Goal: Transaction & Acquisition: Book appointment/travel/reservation

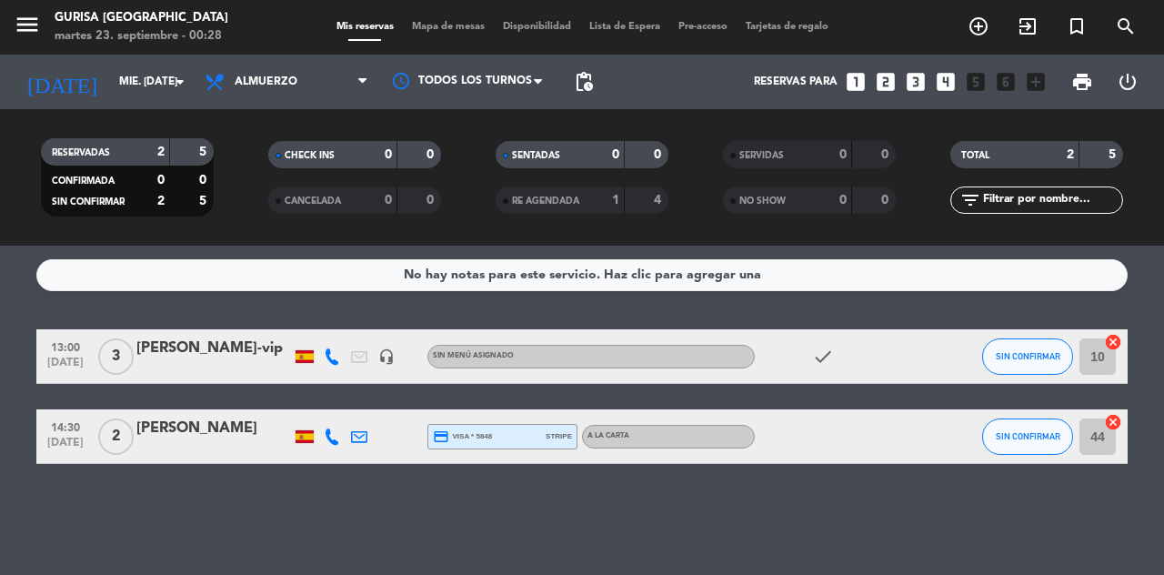
click at [140, 86] on input "mié. [DATE]" at bounding box center [182, 81] width 145 height 31
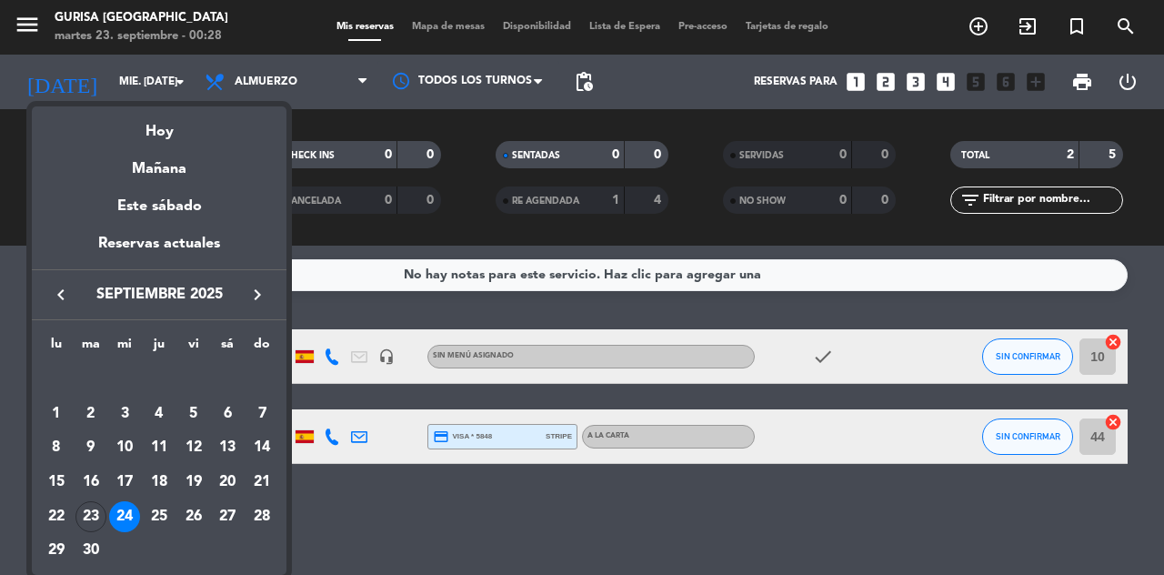
click at [164, 510] on div "25" at bounding box center [159, 516] width 31 height 31
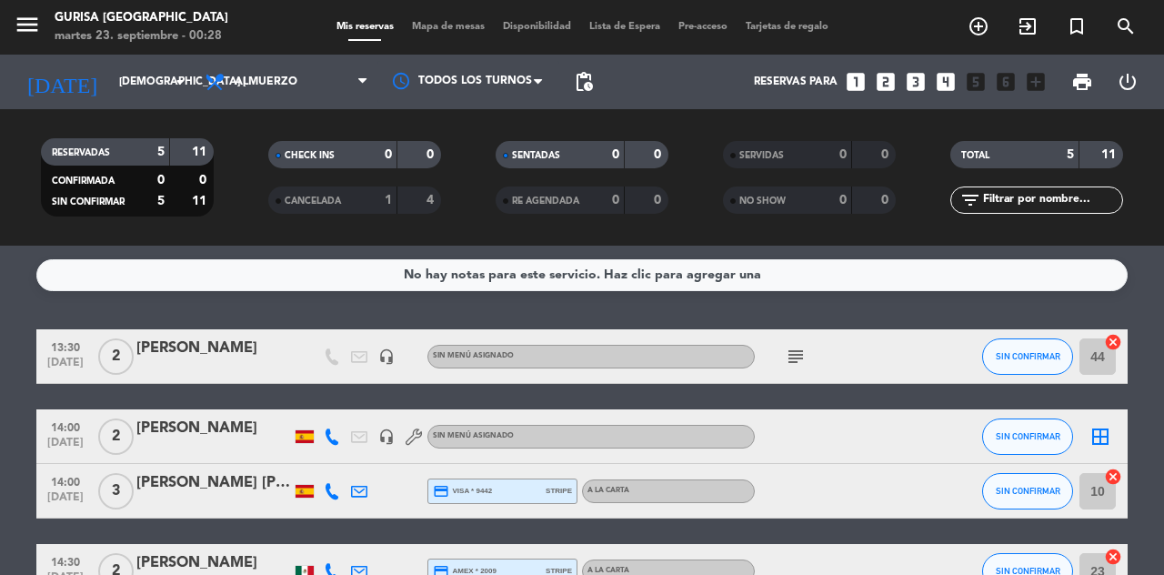
click at [177, 87] on icon "arrow_drop_down" at bounding box center [180, 82] width 22 height 22
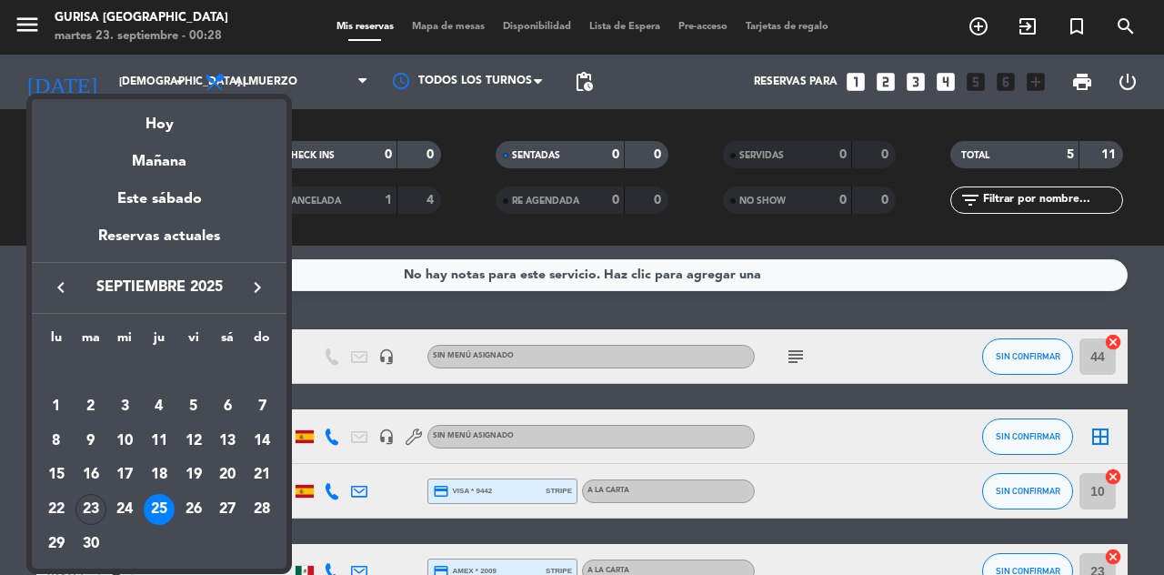
click at [191, 509] on div "26" at bounding box center [193, 509] width 31 height 31
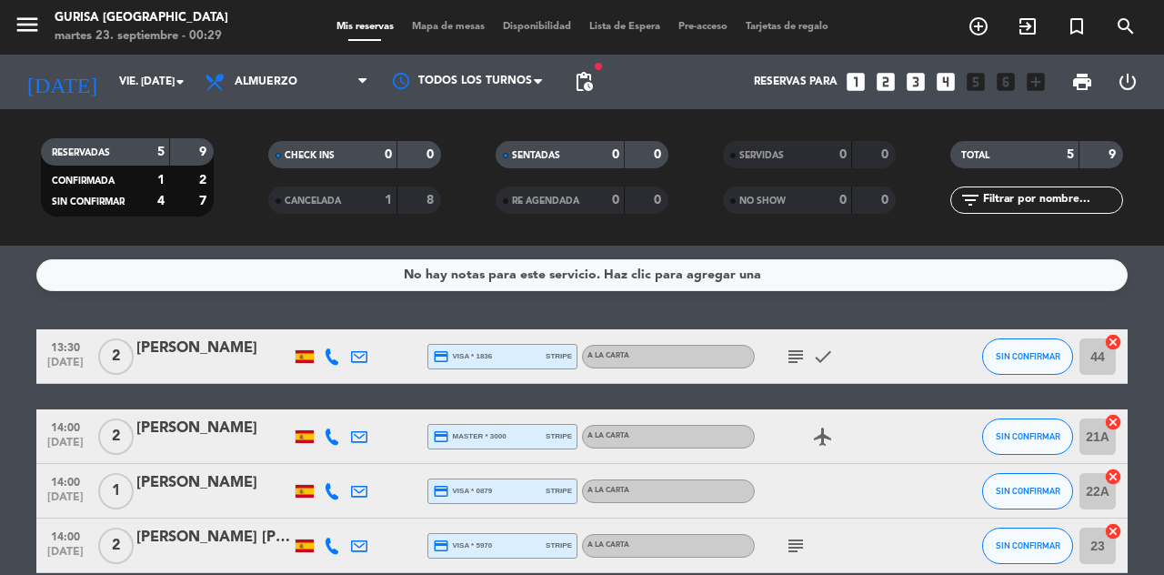
click at [153, 84] on input "vie. [DATE]" at bounding box center [182, 81] width 145 height 31
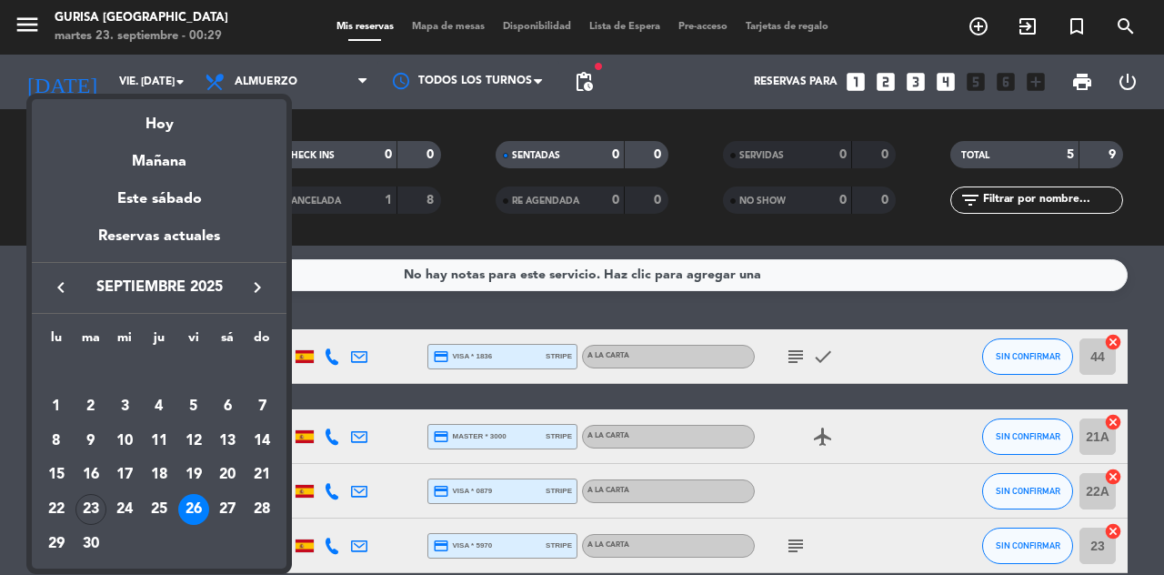
click at [230, 500] on div "27" at bounding box center [227, 509] width 31 height 31
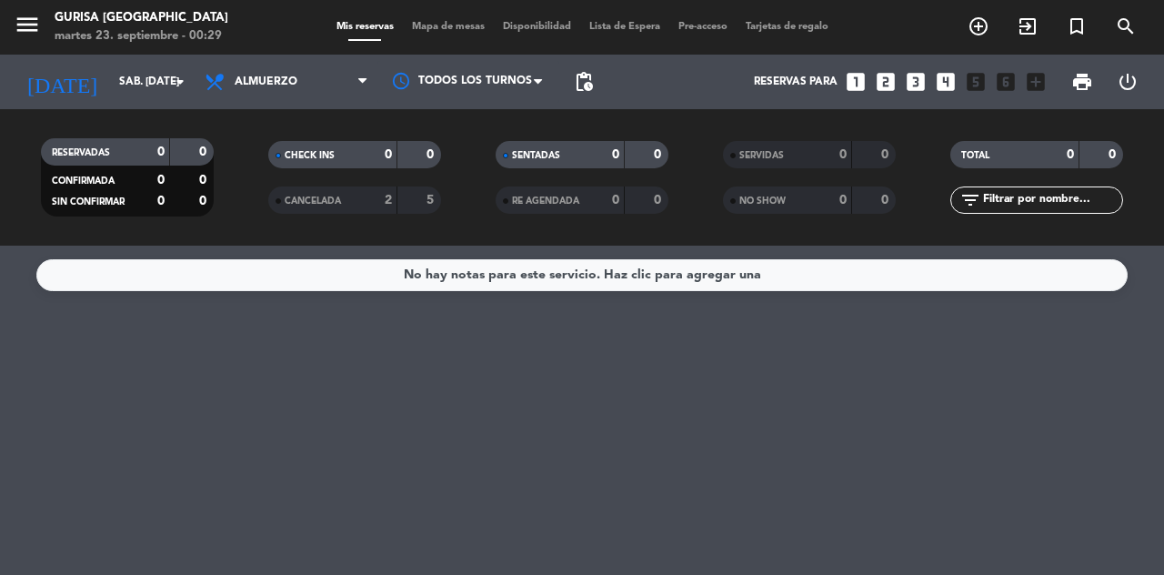
click at [132, 70] on input "sáb. [DATE]" at bounding box center [182, 81] width 145 height 31
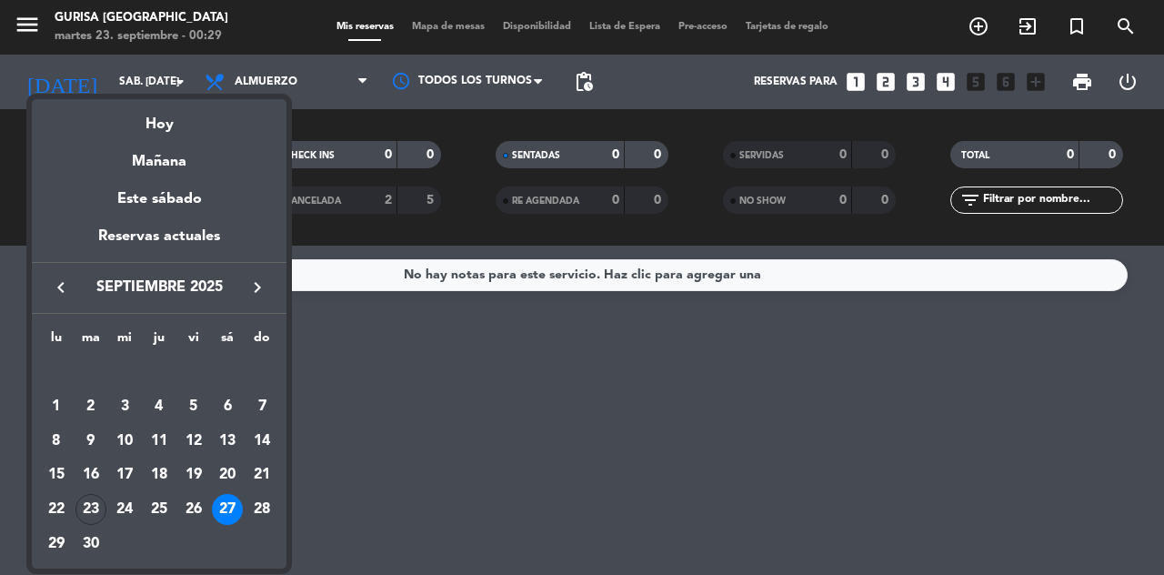
click at [96, 504] on div "23" at bounding box center [90, 509] width 31 height 31
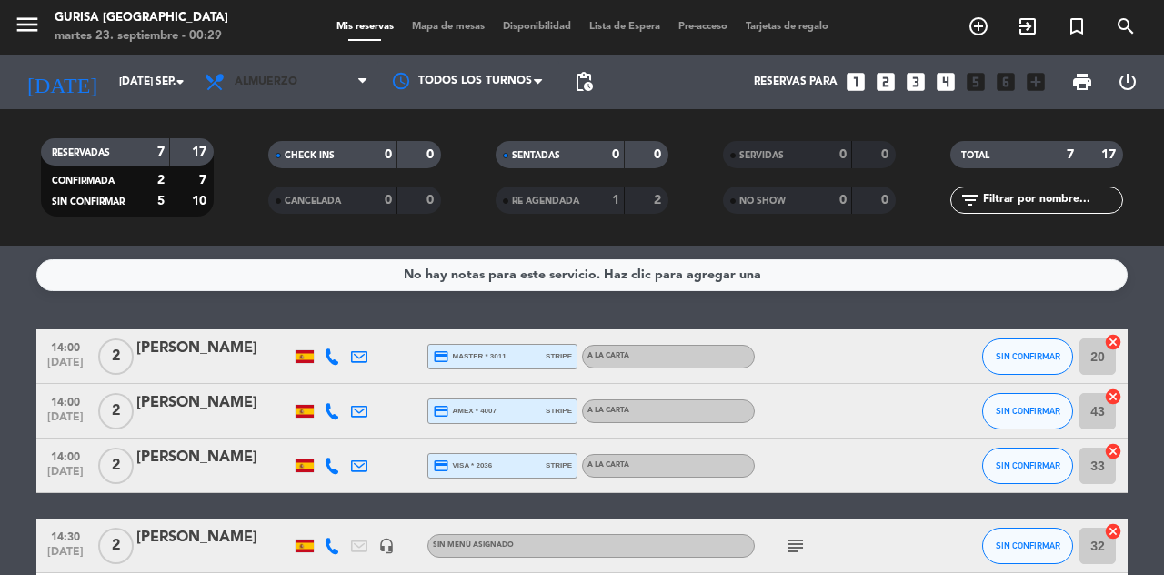
click at [322, 84] on span "Almuerzo" at bounding box center [287, 82] width 182 height 40
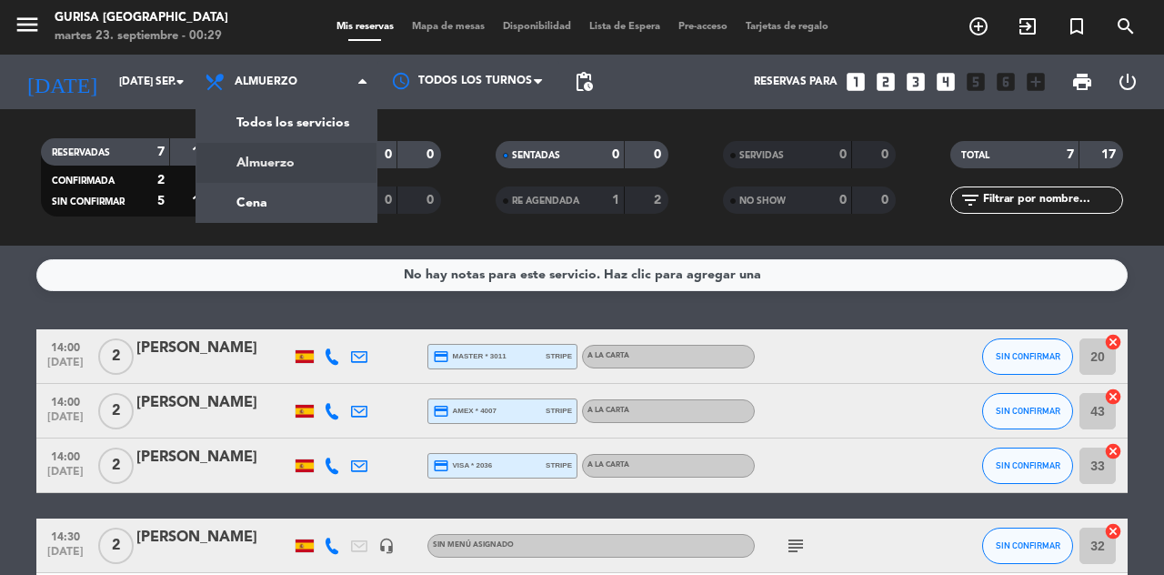
click at [312, 196] on div "menu Gurisa [GEOGRAPHIC_DATA] martes 23. septiembre - 00:29 Mis reservas Mapa d…" at bounding box center [582, 123] width 1164 height 246
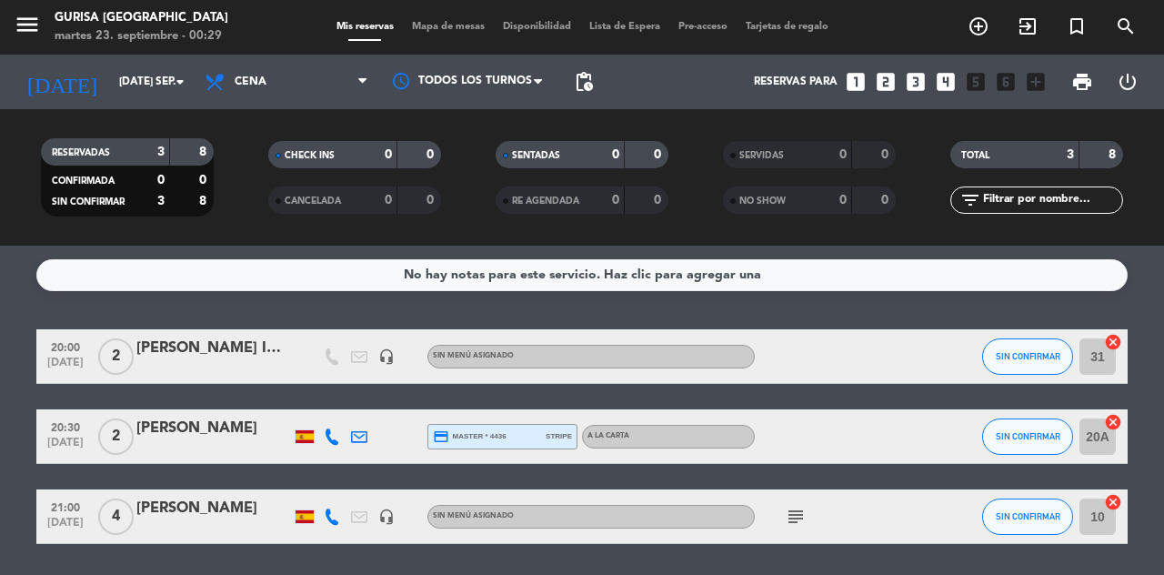
click at [132, 77] on input "[DATE] sep." at bounding box center [182, 81] width 145 height 31
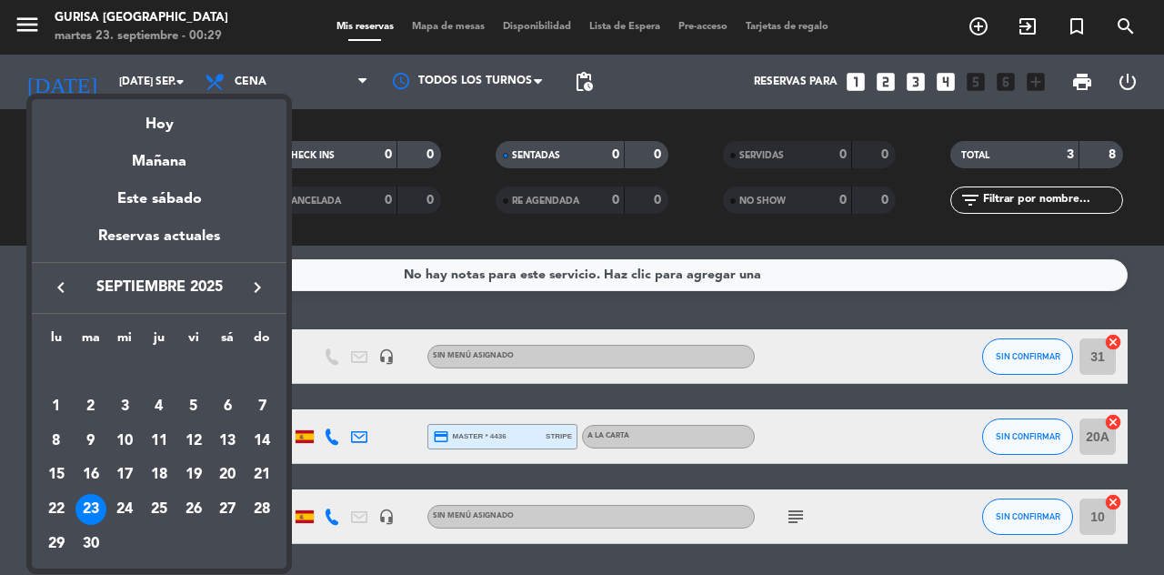
click at [133, 515] on div "24" at bounding box center [124, 509] width 31 height 31
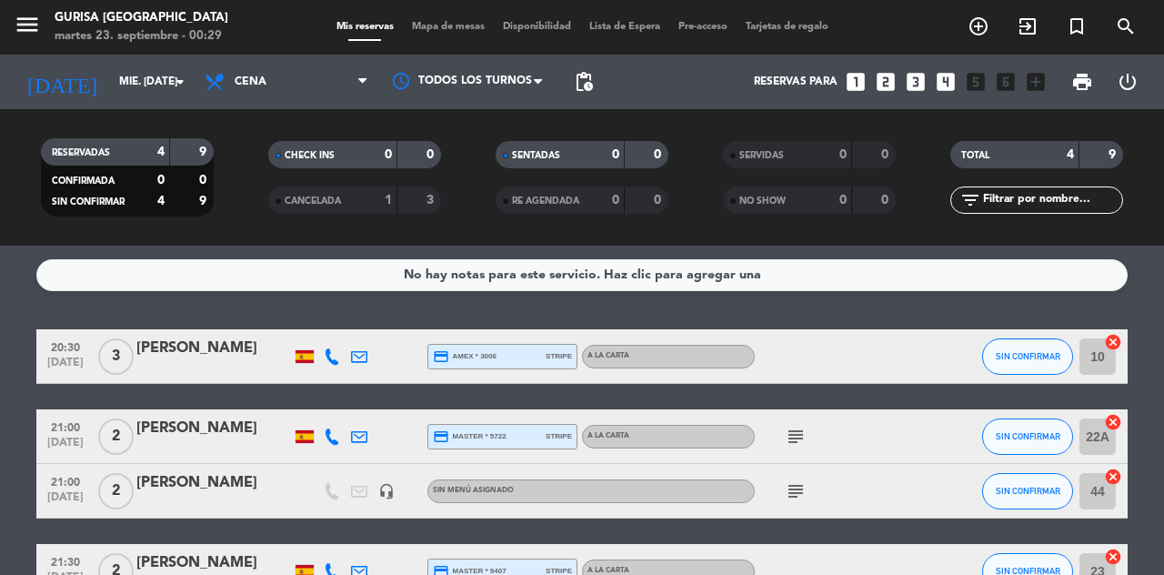
scroll to position [27, 0]
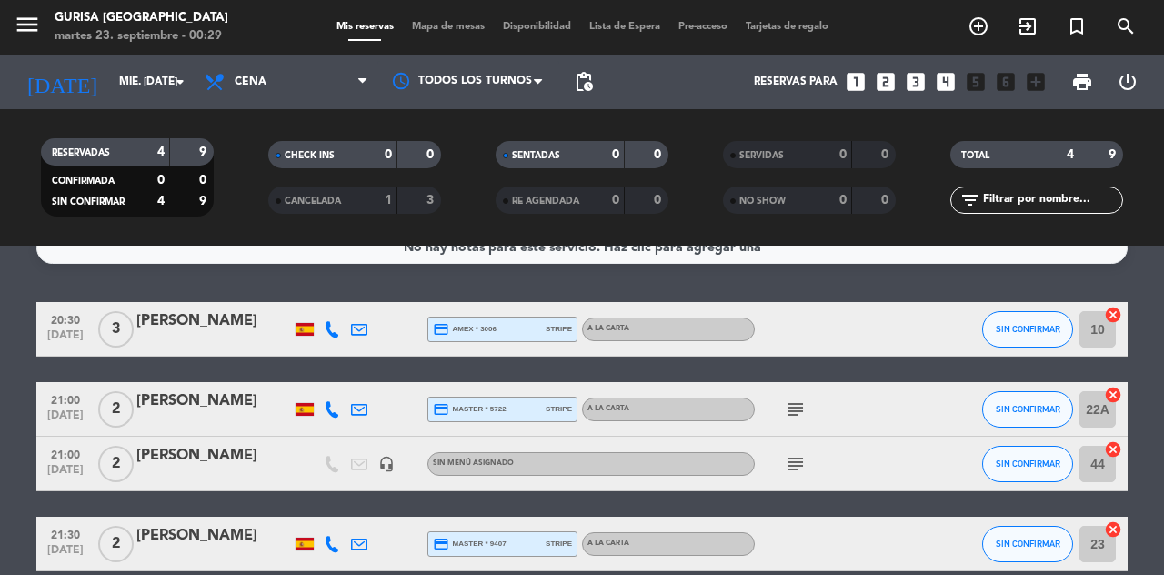
click at [136, 72] on input "mié. [DATE]" at bounding box center [182, 81] width 145 height 31
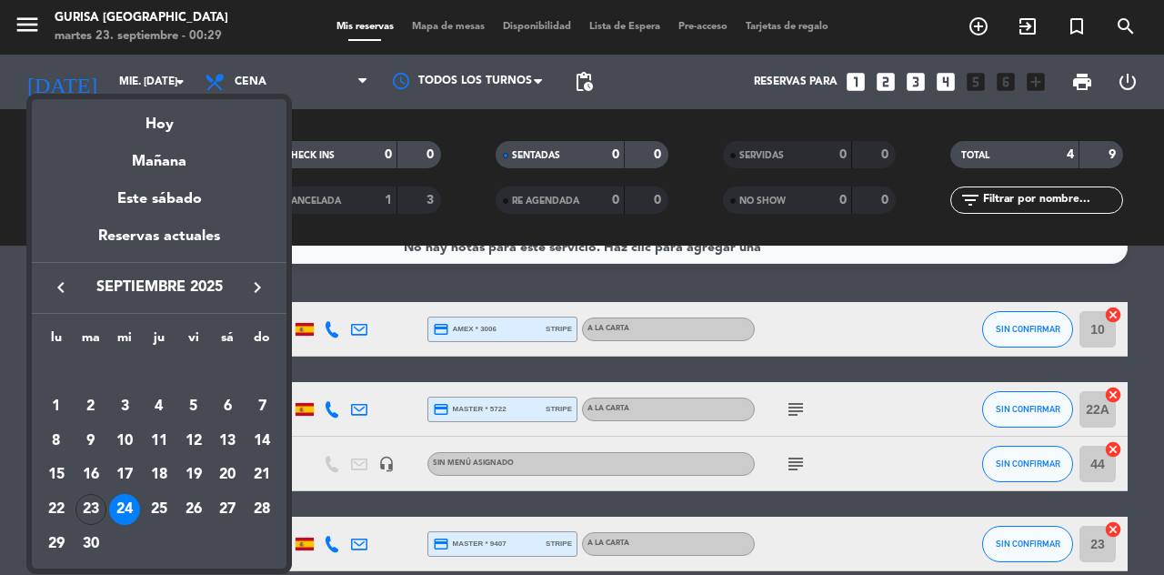
click at [167, 507] on div "25" at bounding box center [159, 509] width 31 height 31
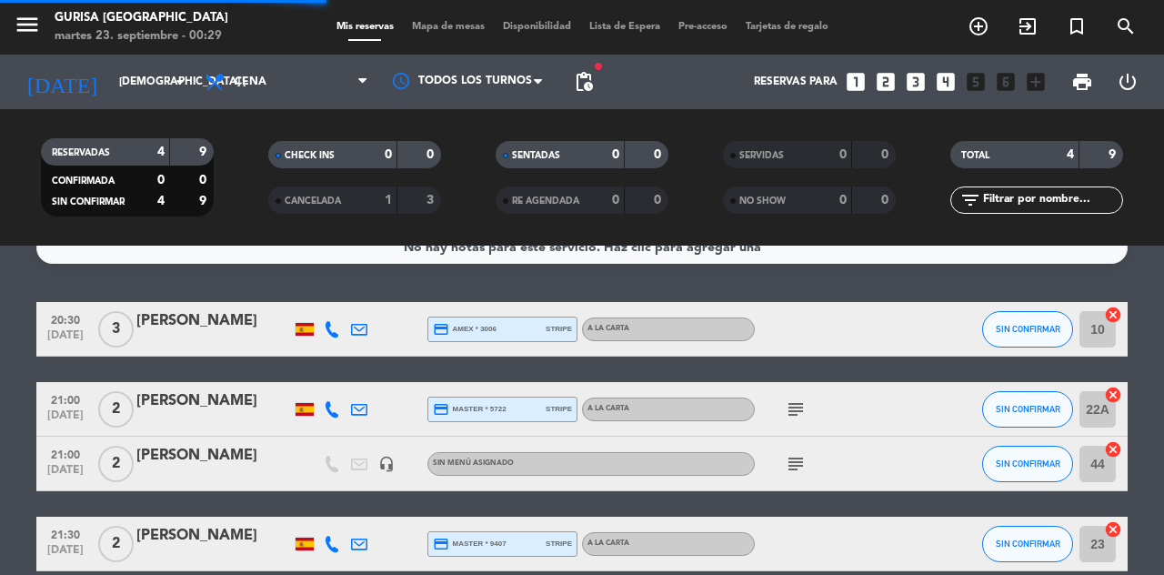
scroll to position [0, 0]
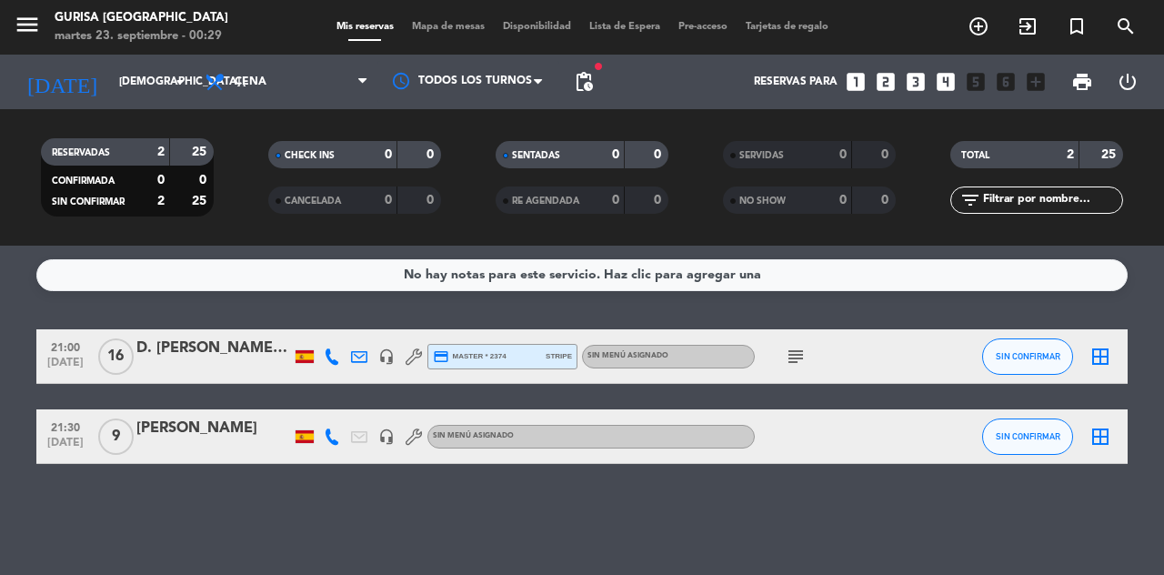
click at [133, 82] on input "[DEMOGRAPHIC_DATA] [DATE]" at bounding box center [182, 81] width 145 height 31
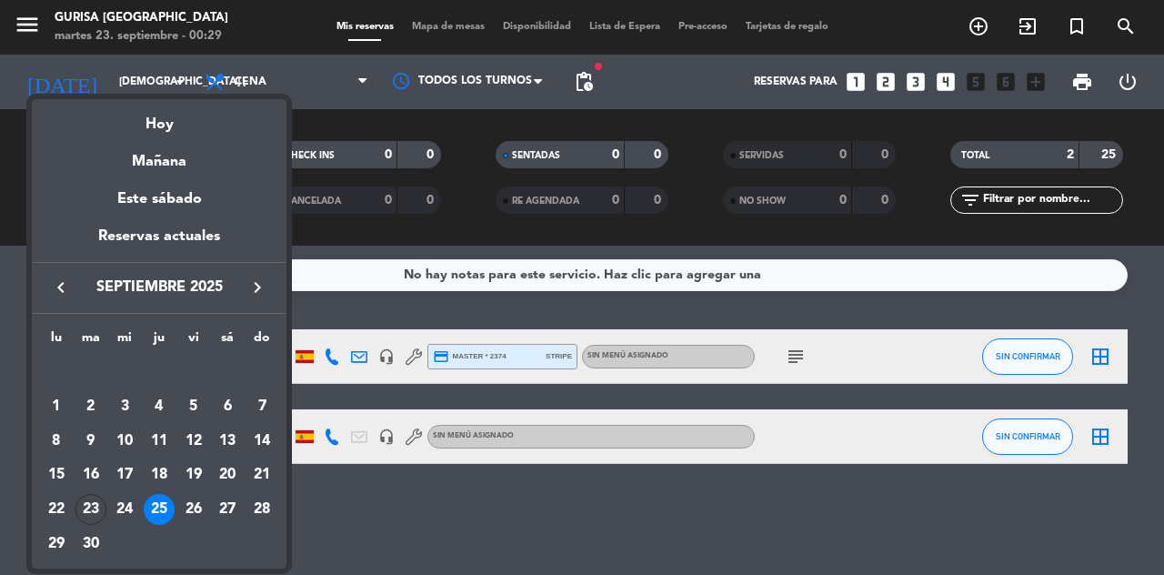
click at [193, 502] on div "26" at bounding box center [193, 509] width 31 height 31
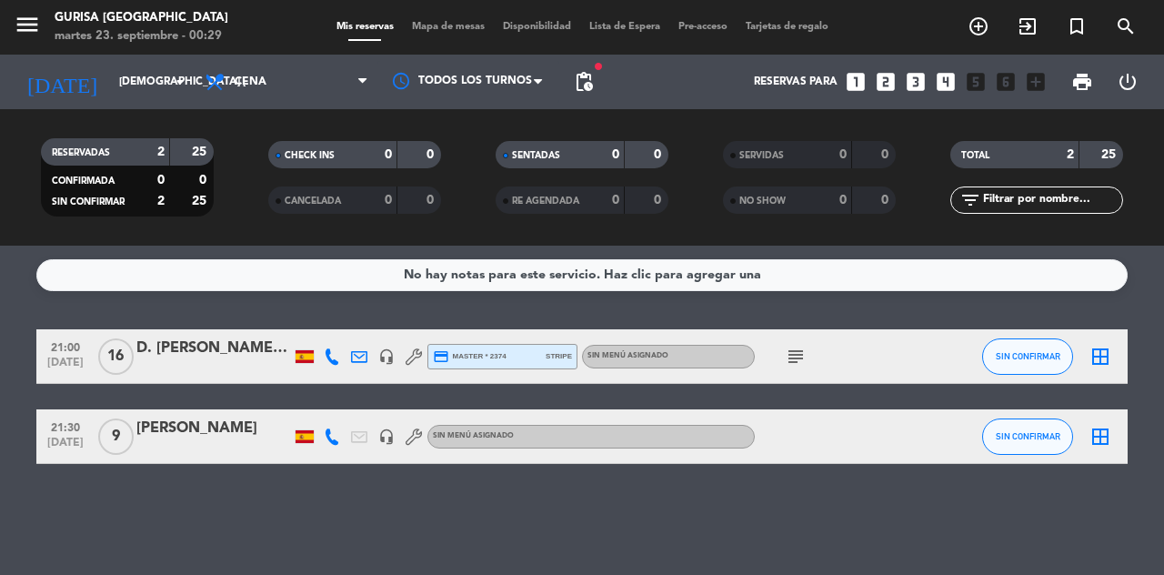
type input "vie. [DATE]"
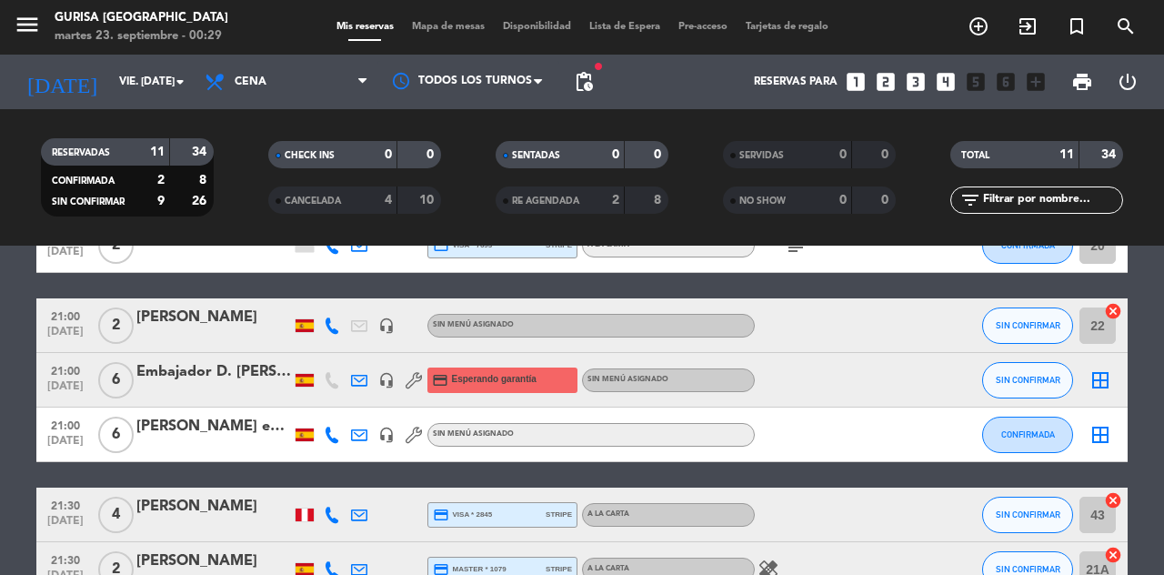
scroll to position [171, 0]
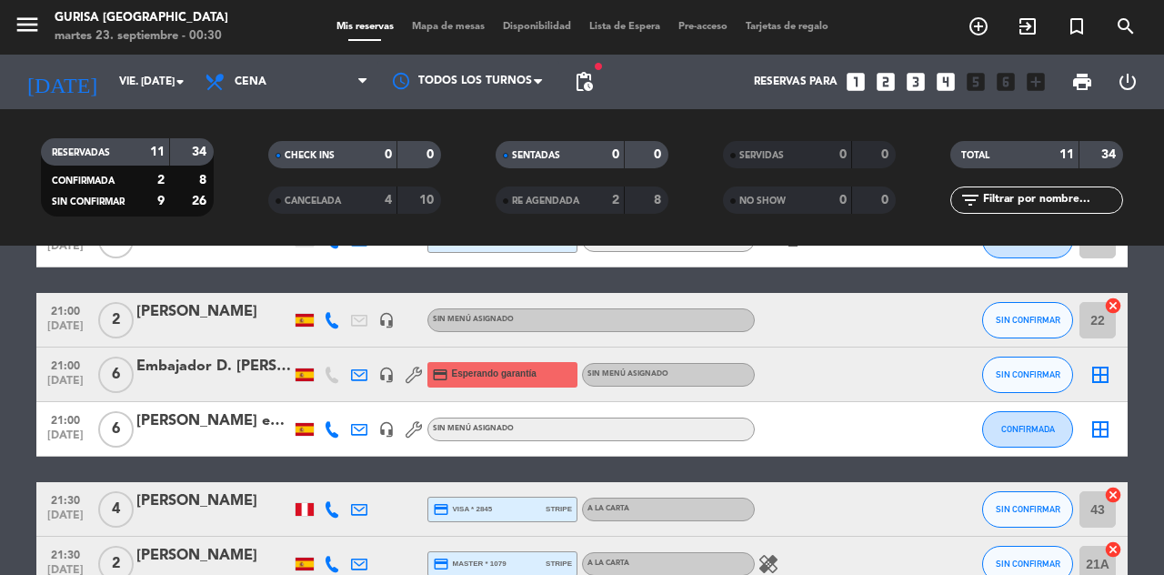
click at [989, 18] on icon "add_circle_outline" at bounding box center [979, 26] width 22 height 22
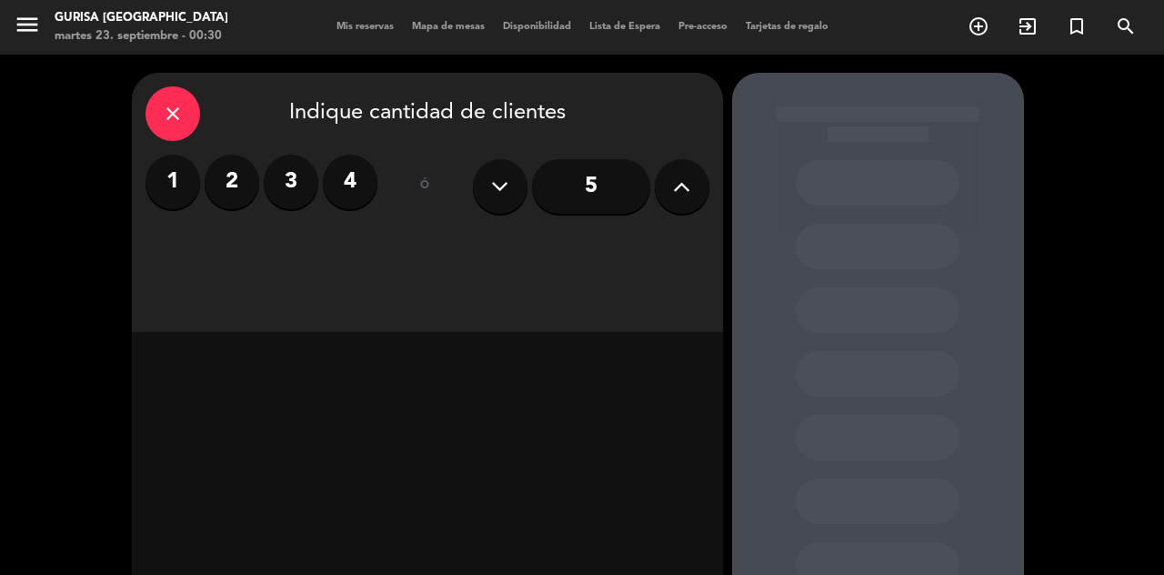
click at [344, 178] on label "4" at bounding box center [350, 182] width 55 height 55
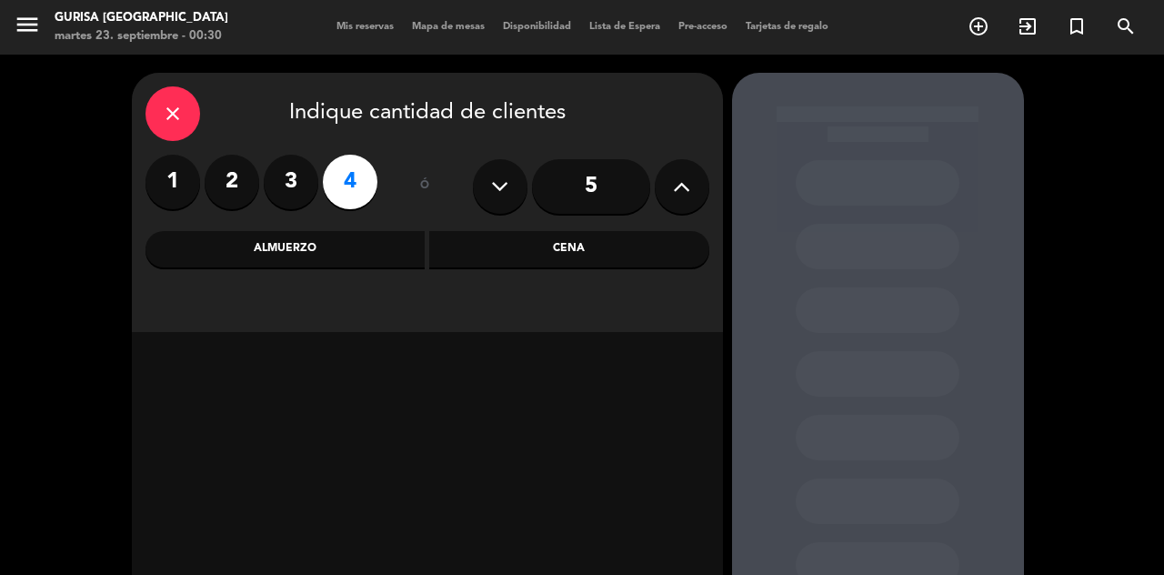
click at [368, 253] on div "Almuerzo" at bounding box center [286, 249] width 280 height 36
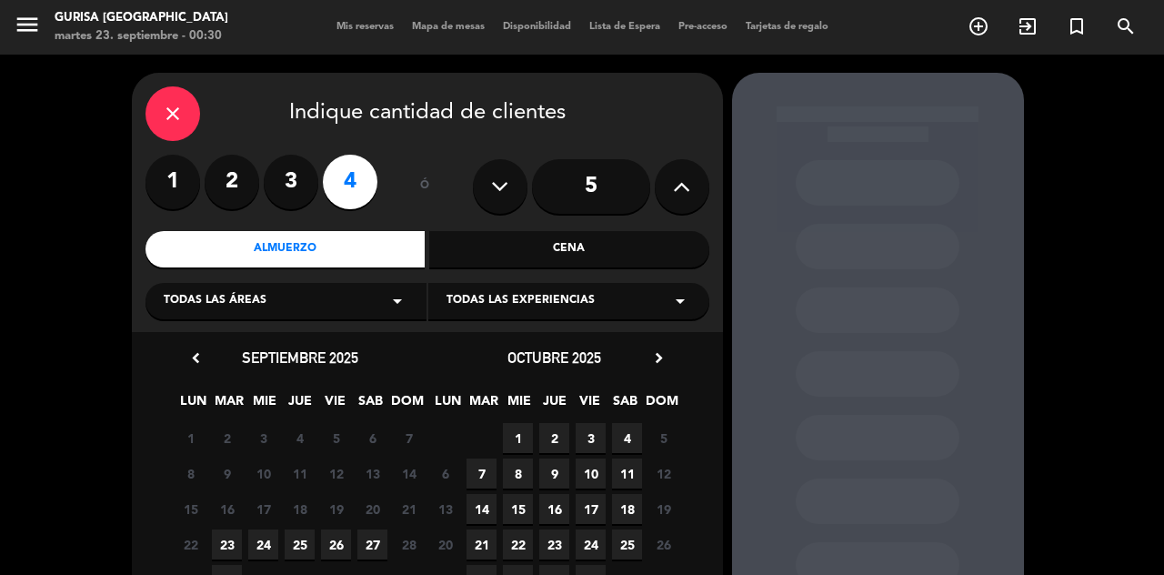
scroll to position [45, 0]
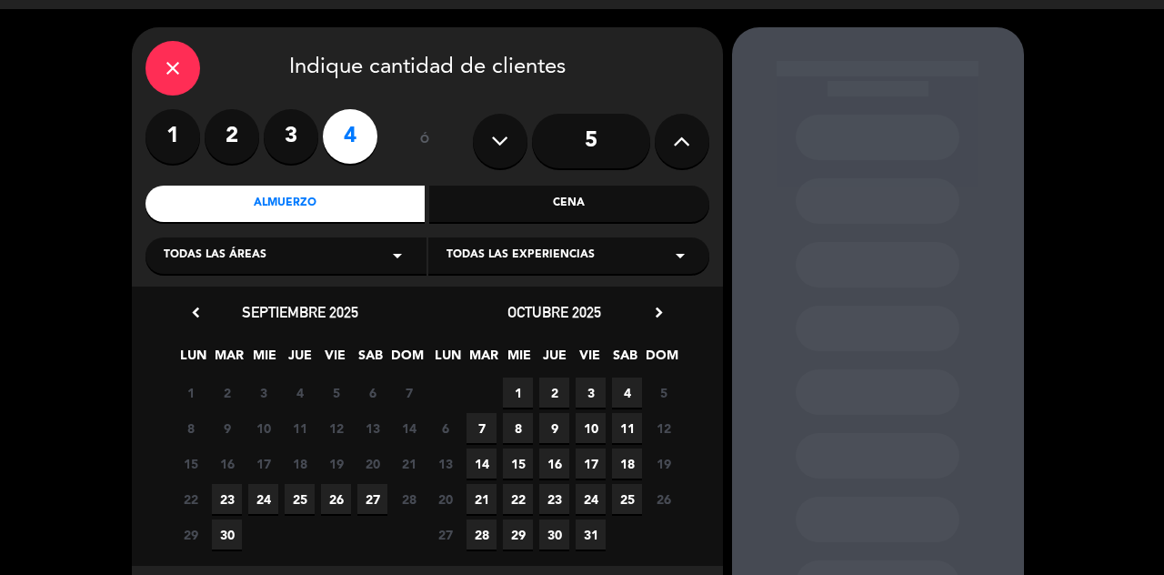
click at [333, 497] on span "26" at bounding box center [336, 499] width 30 height 30
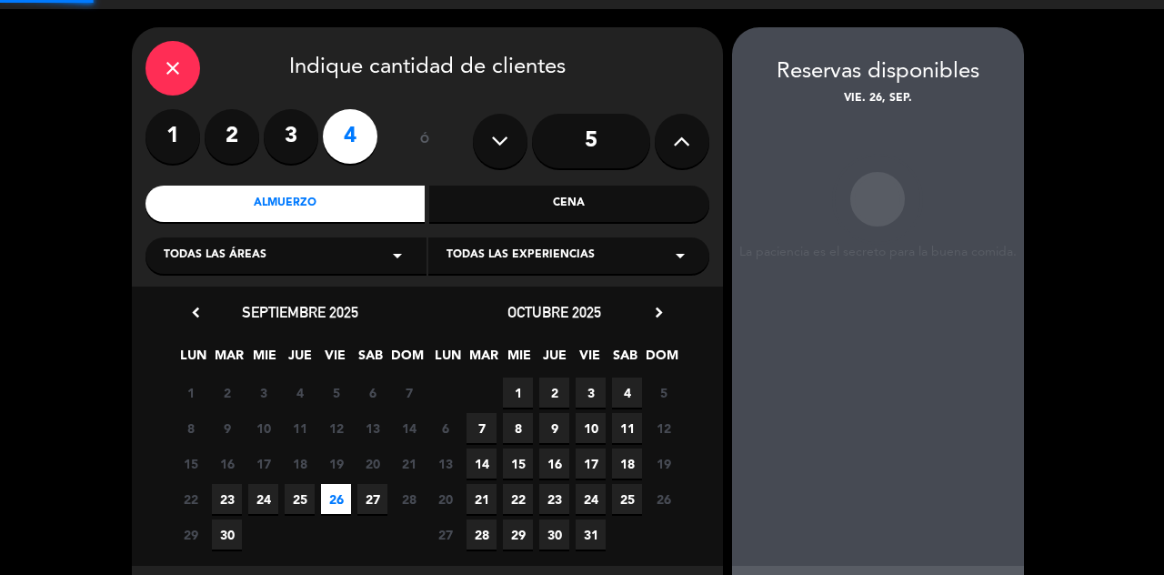
scroll to position [26, 0]
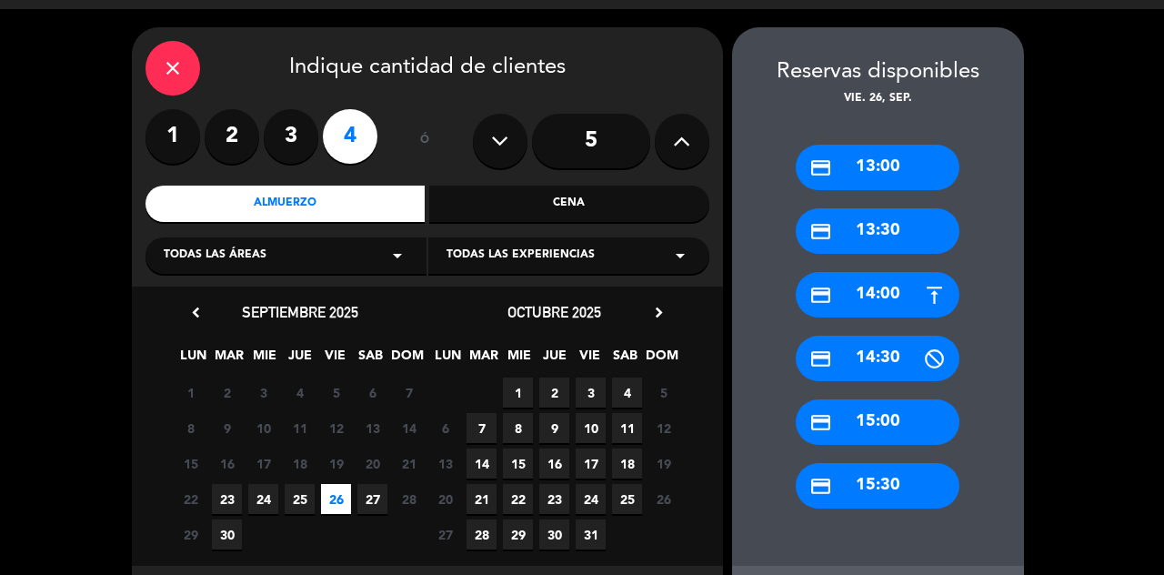
click at [916, 208] on div "credit_card 13:30" at bounding box center [878, 230] width 164 height 45
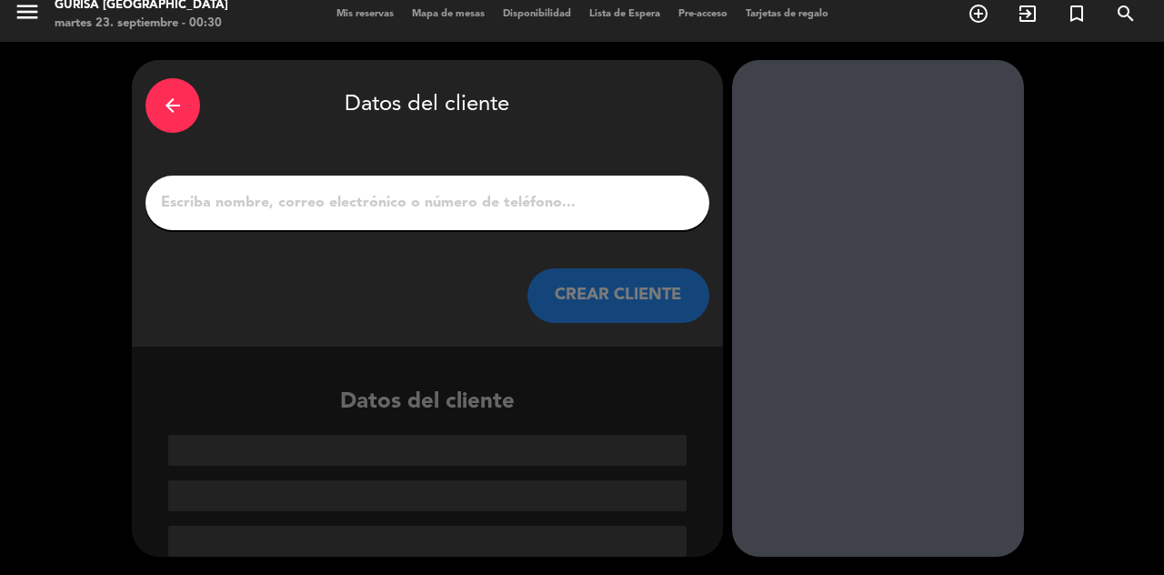
scroll to position [0, 0]
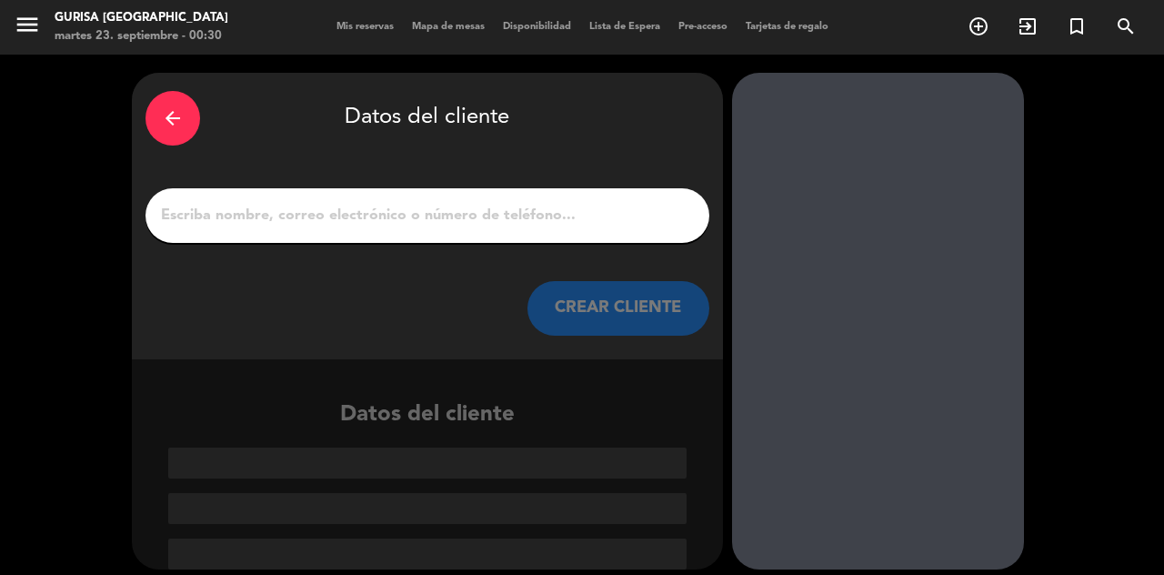
click at [299, 203] on input "1" at bounding box center [427, 215] width 537 height 25
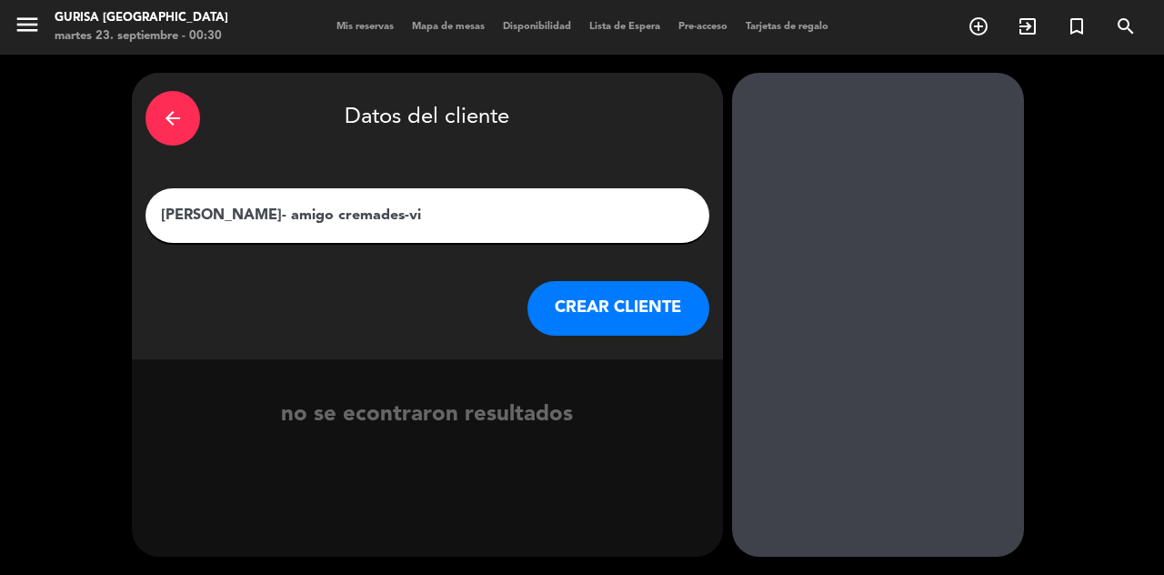
type input "[PERSON_NAME]- amigo cremades-vip"
click at [656, 284] on button "CREAR CLIENTE" at bounding box center [618, 308] width 182 height 55
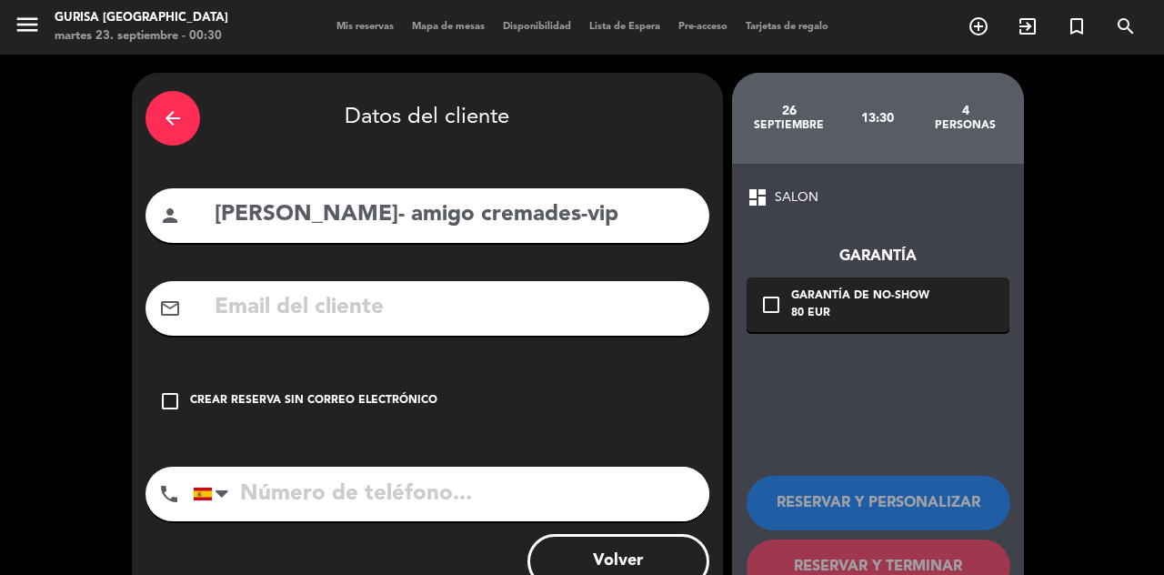
click at [490, 476] on input "tel" at bounding box center [451, 494] width 517 height 55
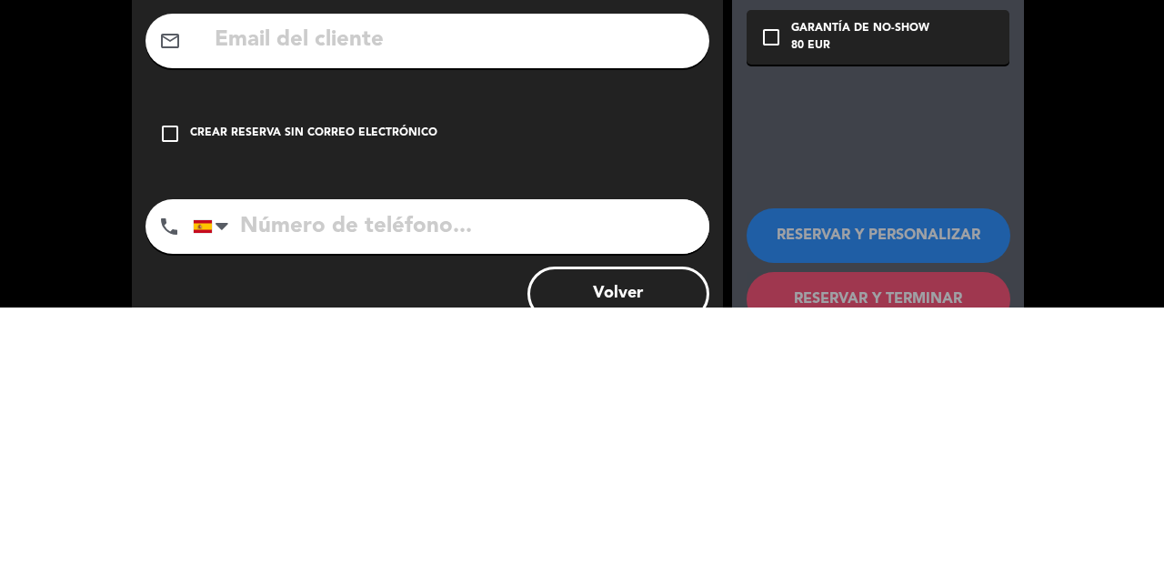
scroll to position [58, 0]
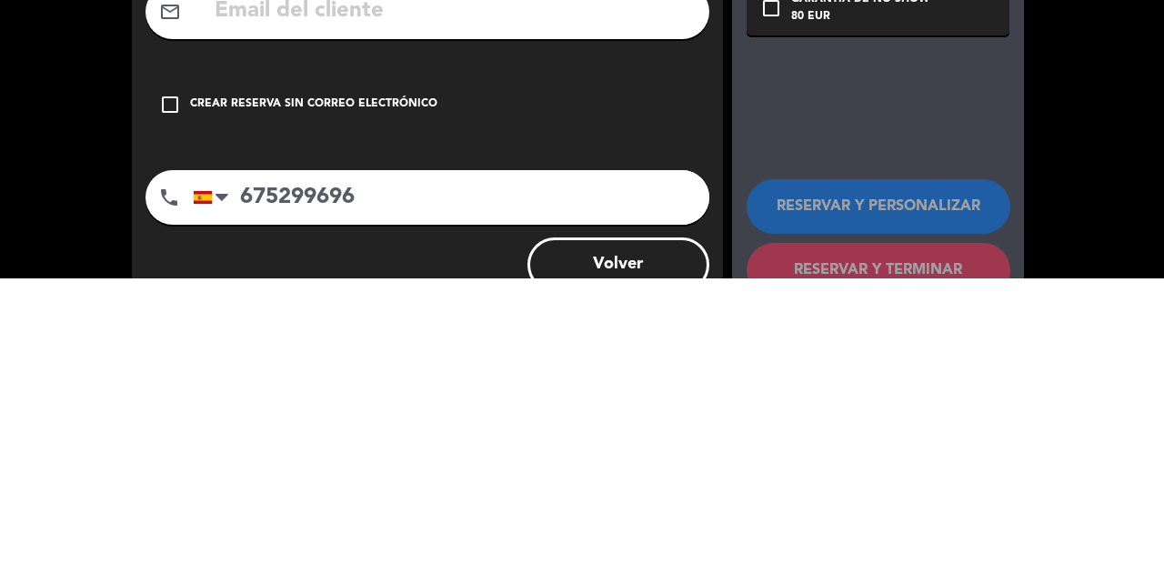
type input "675299696"
click at [875, 406] on div "dashboard SALON Garantía check_box_outline_blank Garantía de no-show 80 EUR RES…" at bounding box center [878, 390] width 292 height 452
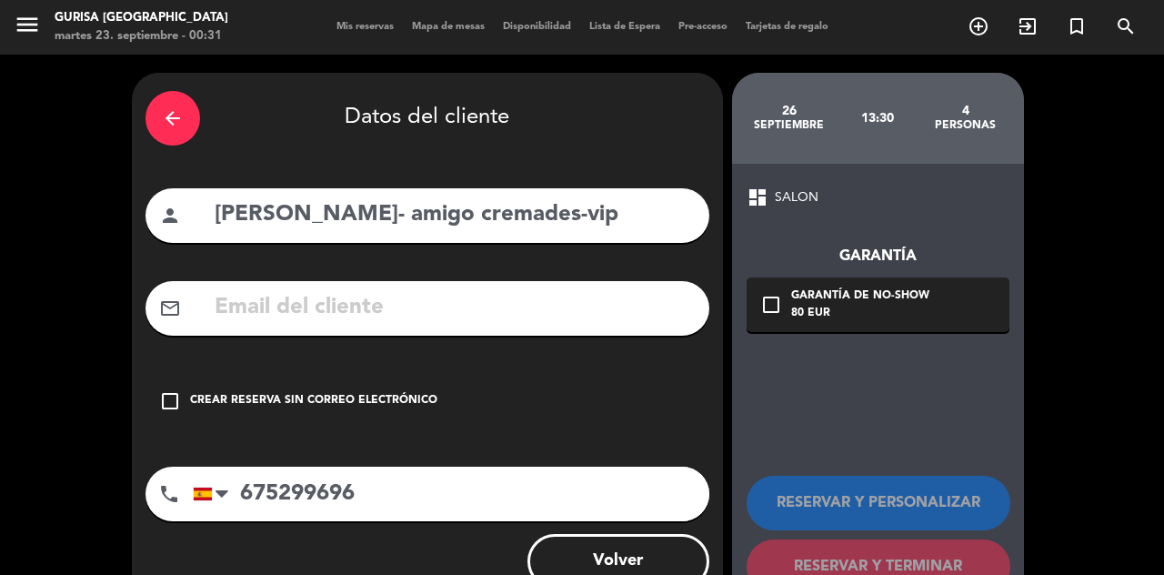
click at [176, 390] on icon "check_box_outline_blank" at bounding box center [170, 401] width 22 height 22
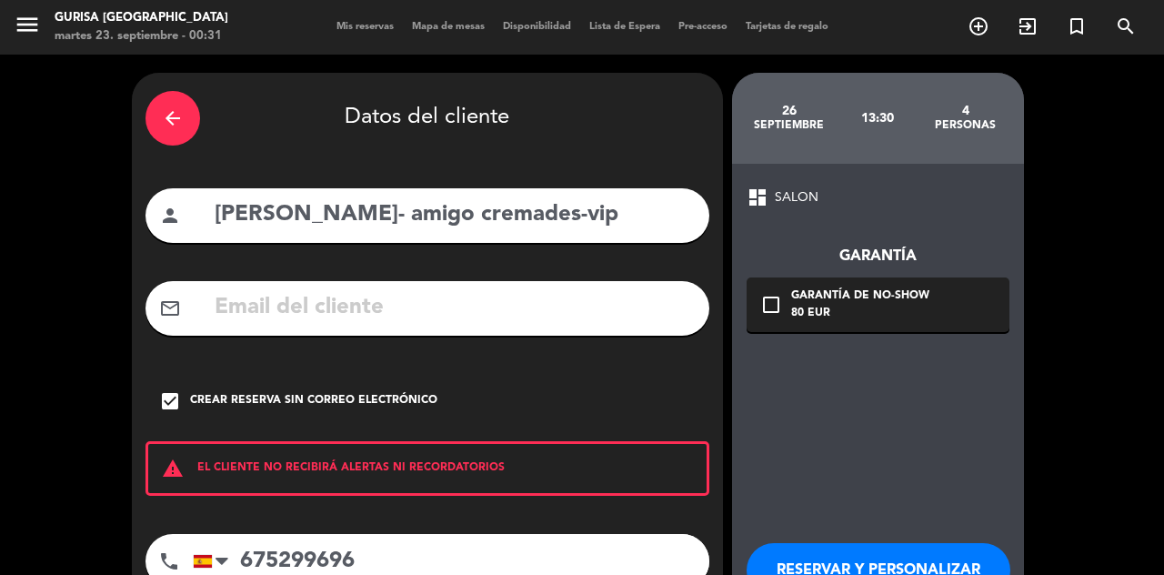
scroll to position [39, 0]
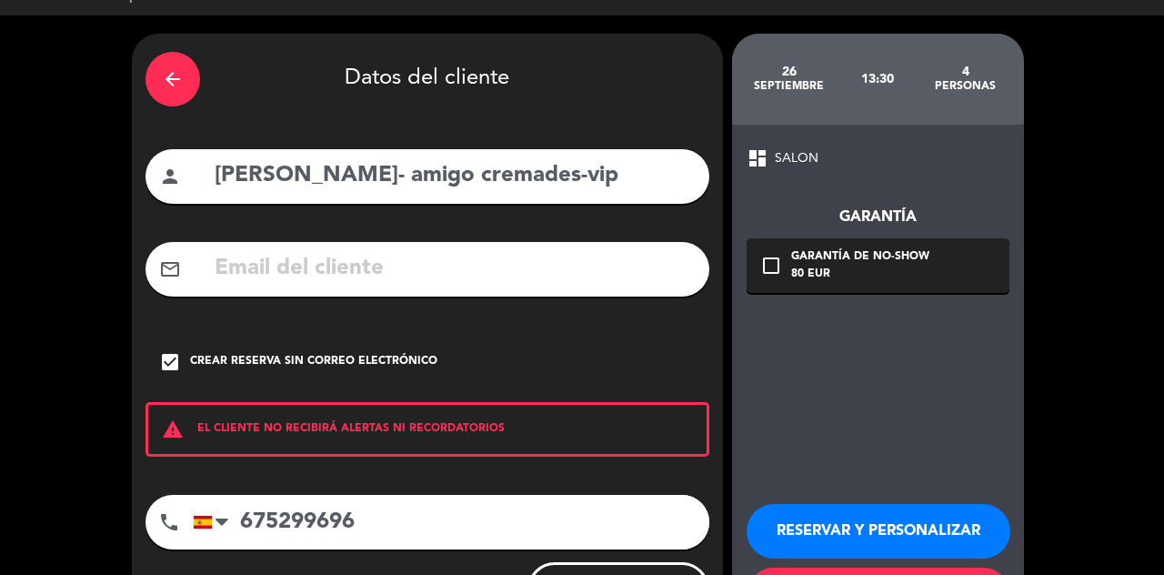
click at [886, 504] on button "RESERVAR Y PERSONALIZAR" at bounding box center [879, 531] width 264 height 55
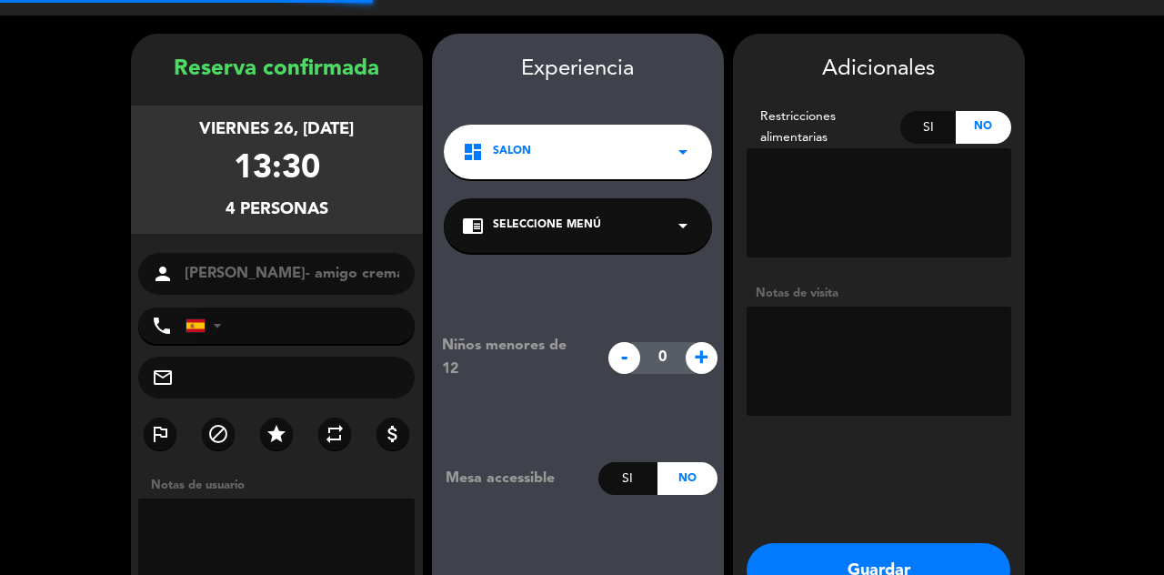
type input "[PHONE_NUMBER]"
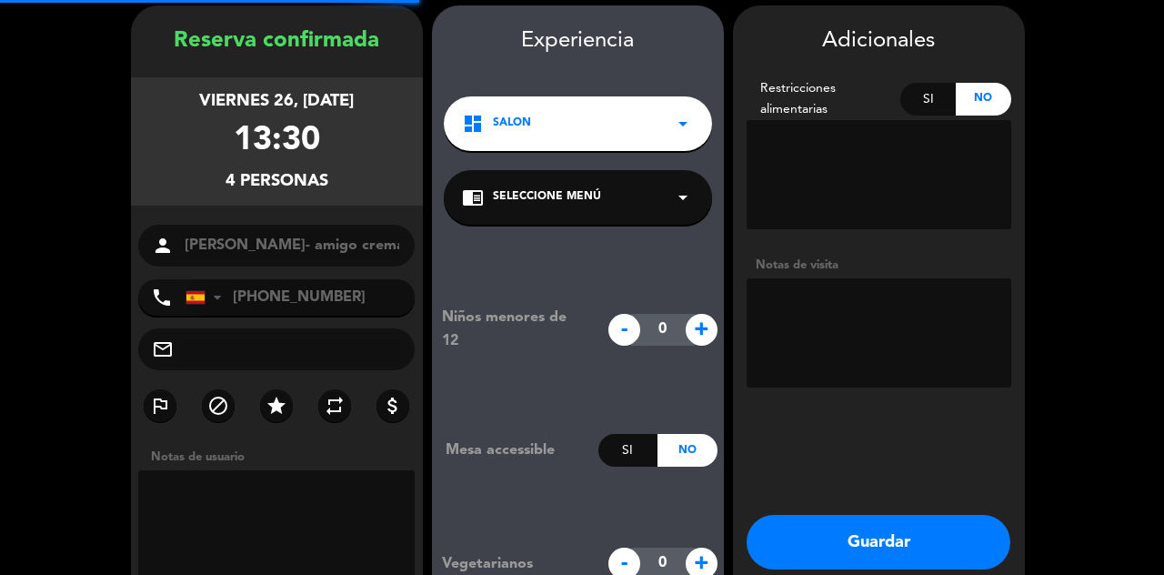
scroll to position [5, 0]
click at [668, 125] on div "dashboard SALON arrow_drop_down" at bounding box center [578, 123] width 268 height 55
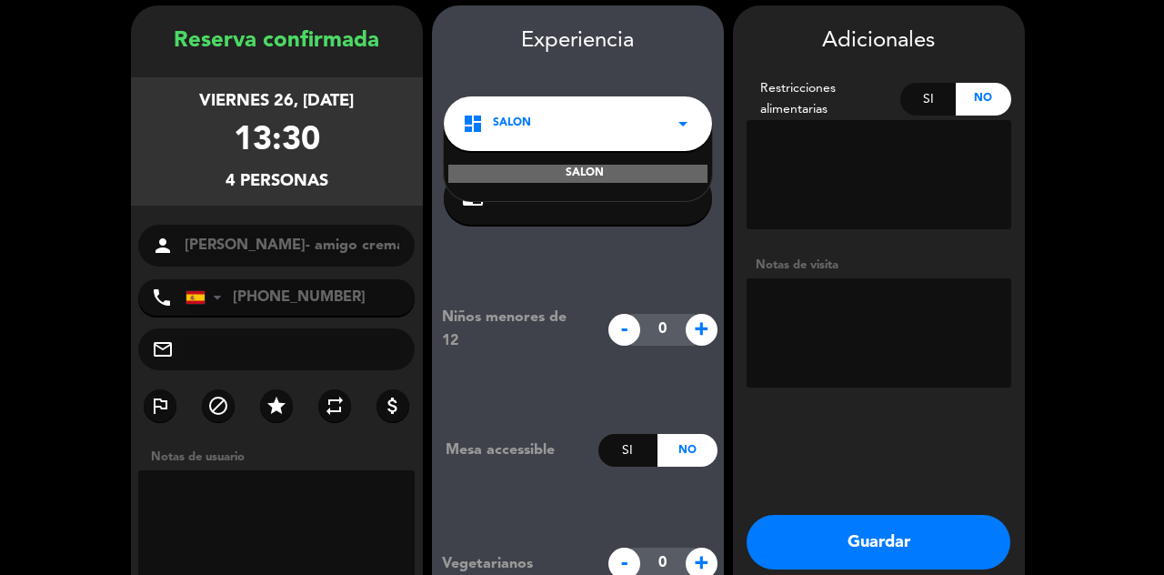
click at [652, 167] on div "SALON" at bounding box center [577, 174] width 259 height 18
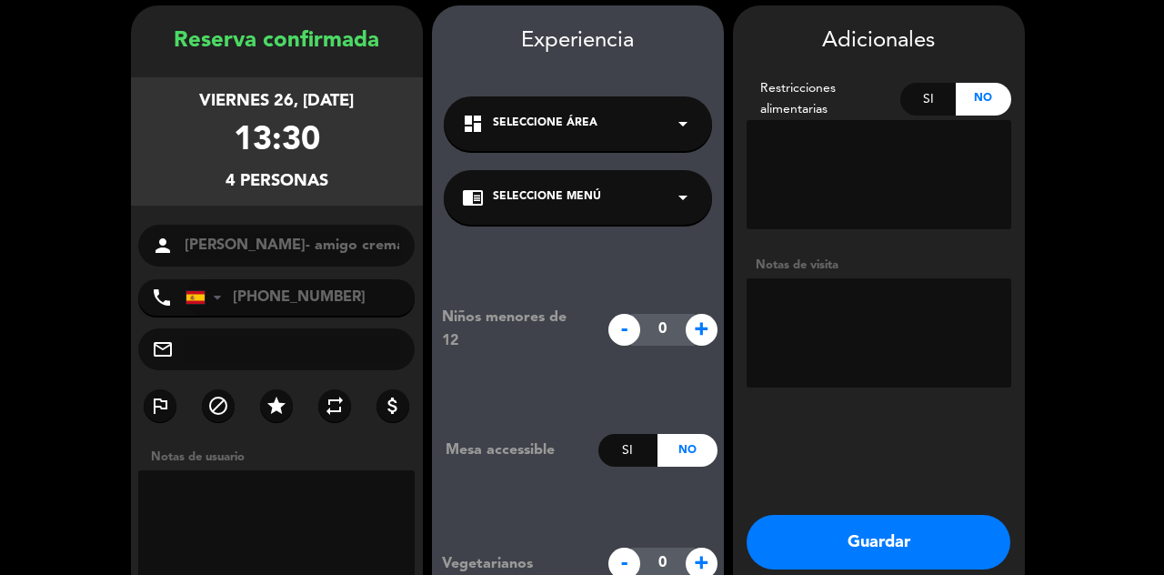
scroll to position [0, 0]
click at [270, 489] on textarea at bounding box center [276, 524] width 277 height 109
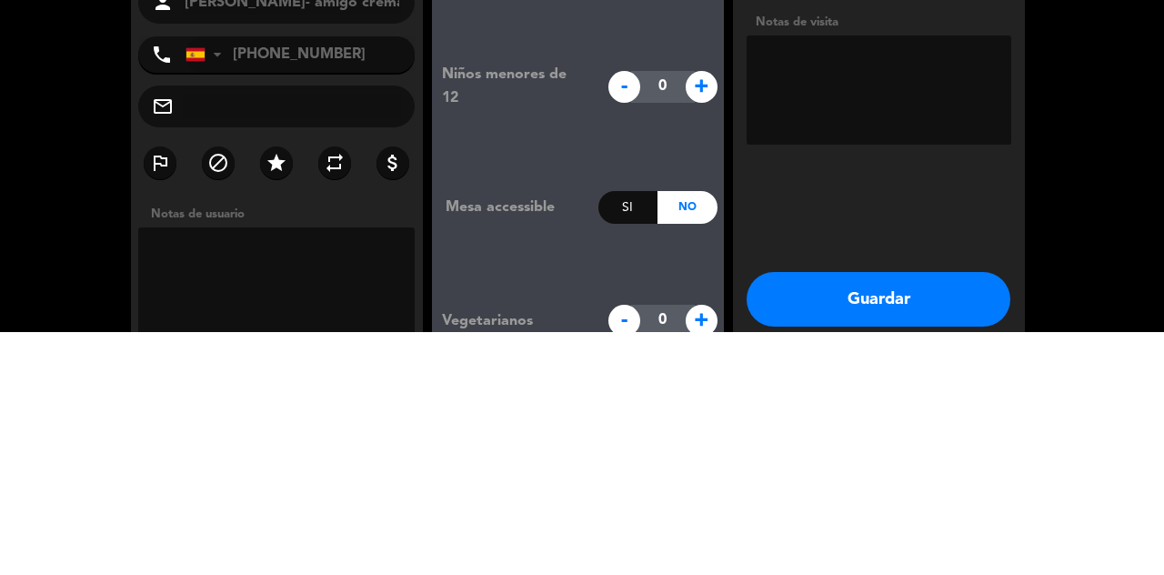
scroll to position [87, 0]
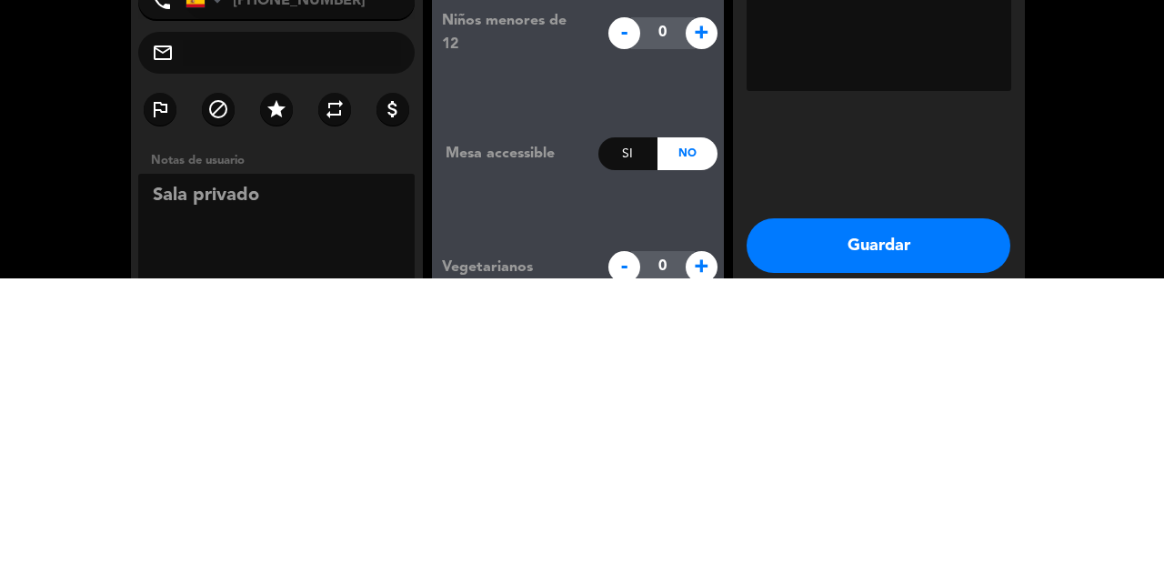
type textarea "Sala privado"
click at [944, 515] on button "Guardar" at bounding box center [879, 542] width 264 height 55
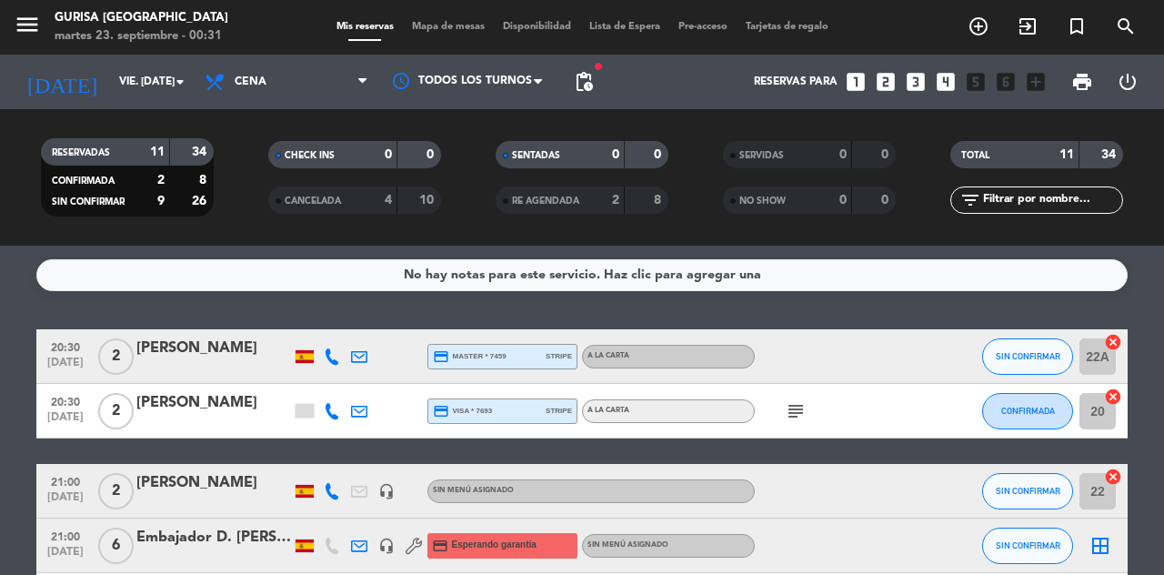
click at [138, 75] on input "vie. [DATE]" at bounding box center [182, 81] width 145 height 31
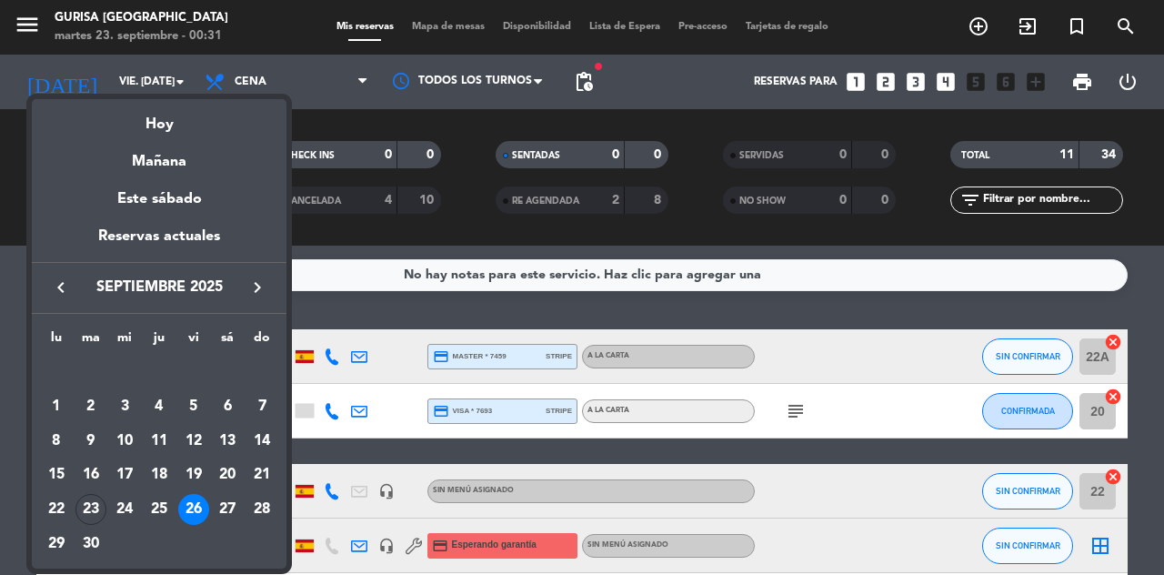
click at [216, 509] on div "27" at bounding box center [227, 509] width 31 height 31
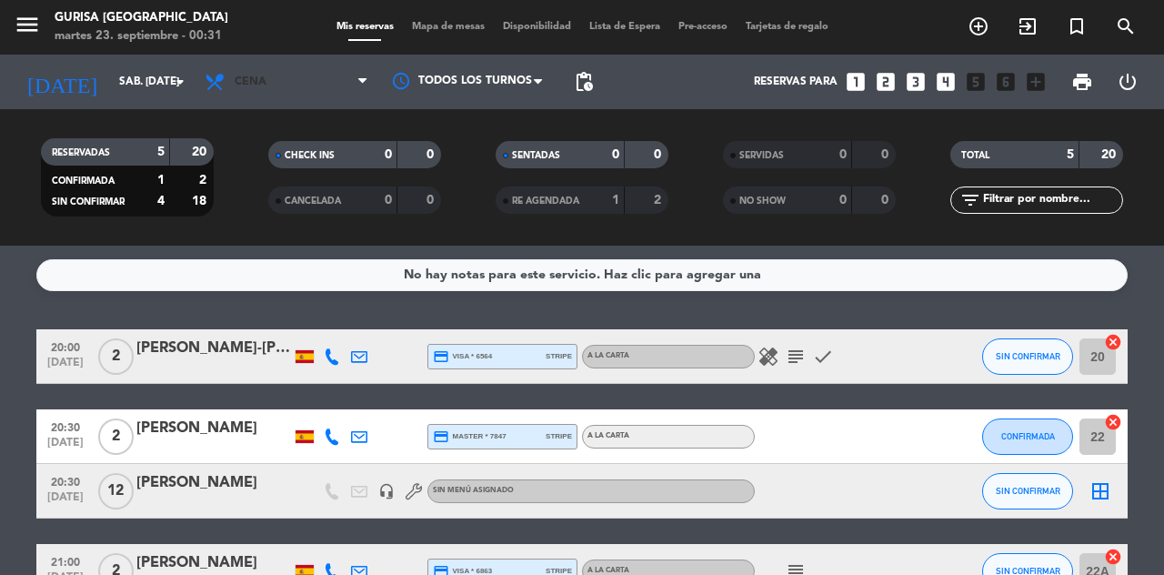
click at [324, 75] on span "Cena" at bounding box center [287, 82] width 182 height 40
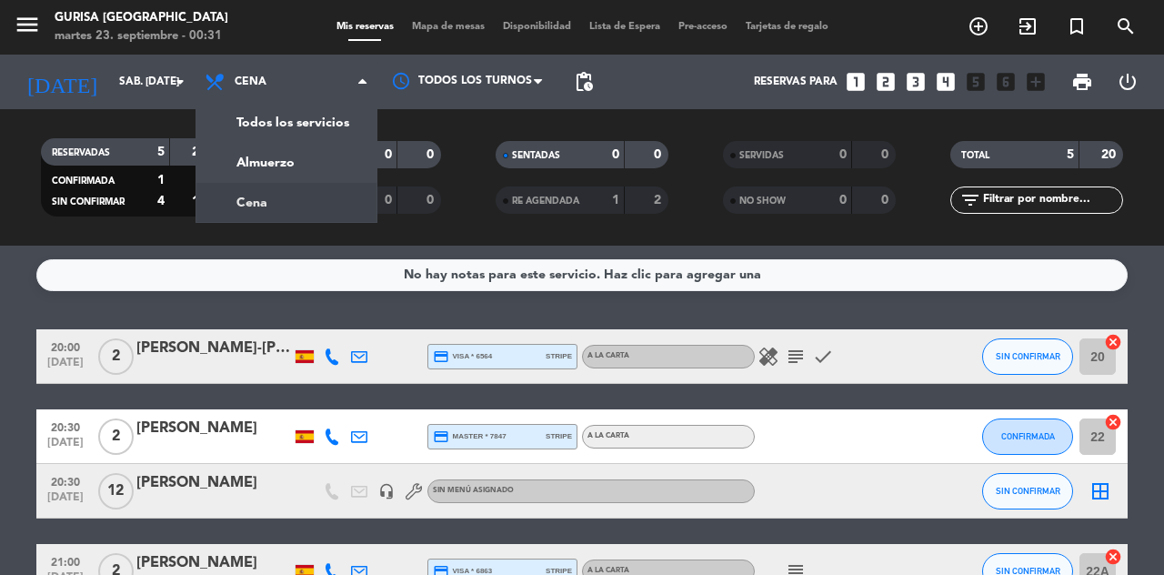
click at [328, 157] on div "menu Gurisa [GEOGRAPHIC_DATA] martes 23. septiembre - 00:31 Mis reservas Mapa d…" at bounding box center [582, 123] width 1164 height 246
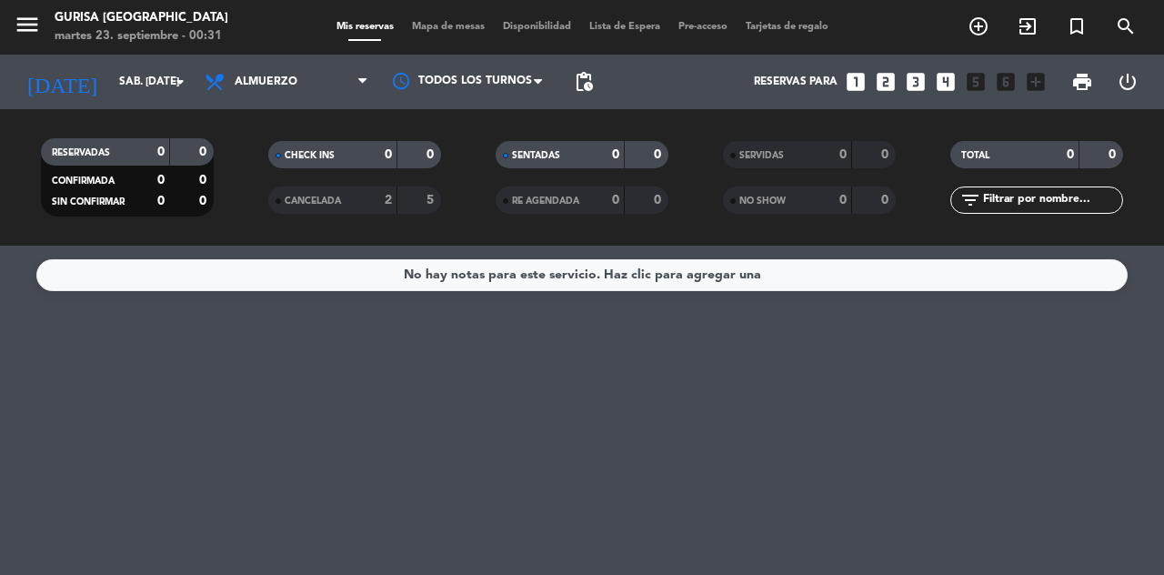
click at [125, 85] on input "sáb. [DATE]" at bounding box center [182, 81] width 145 height 31
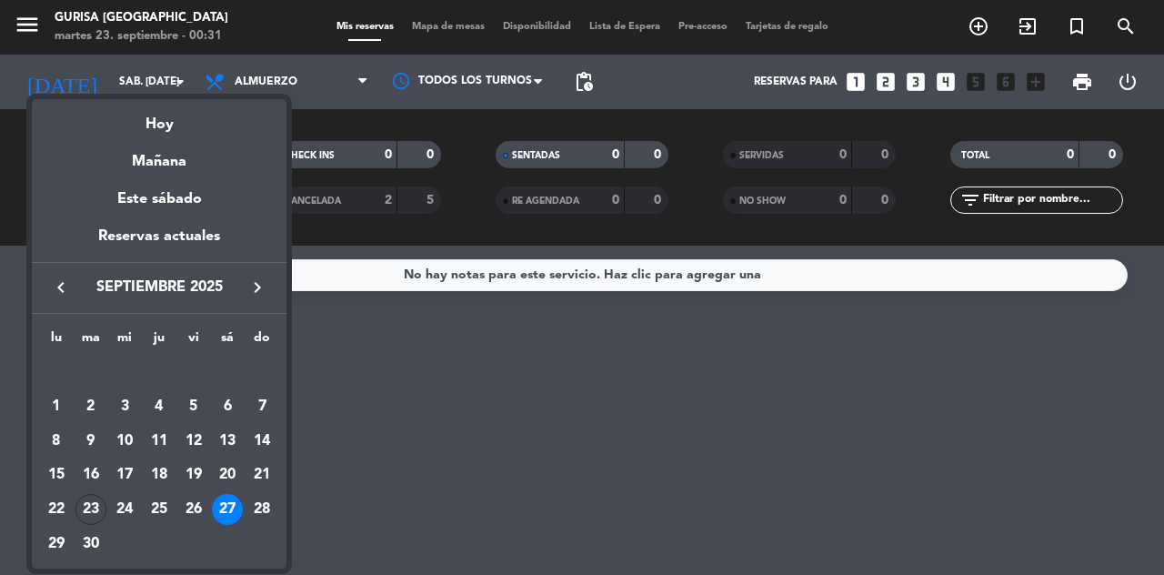
click at [186, 506] on div "26" at bounding box center [193, 509] width 31 height 31
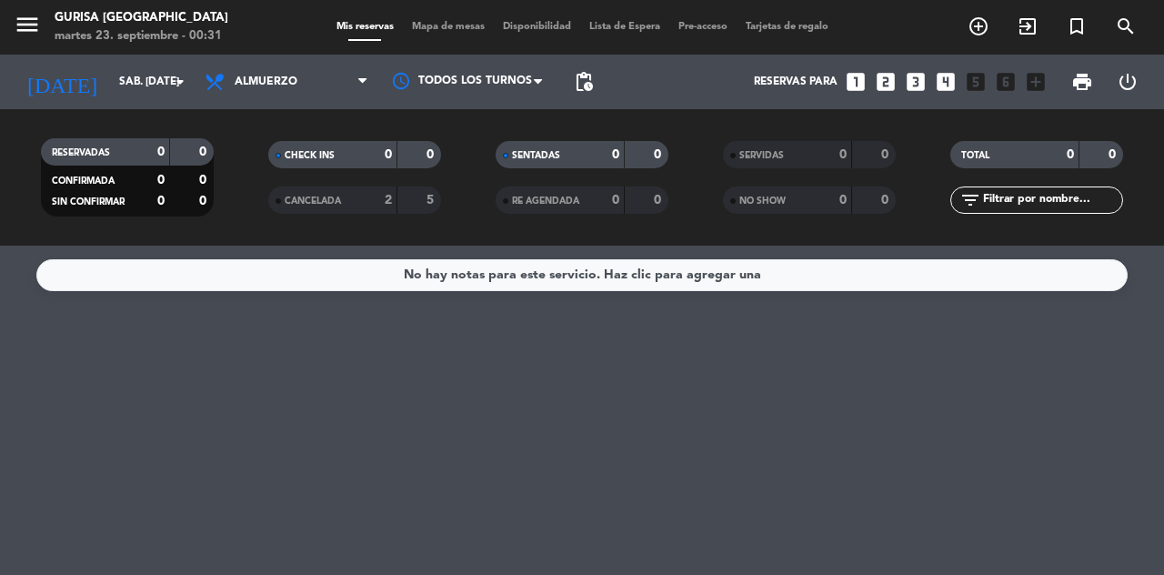
type input "vie. [DATE]"
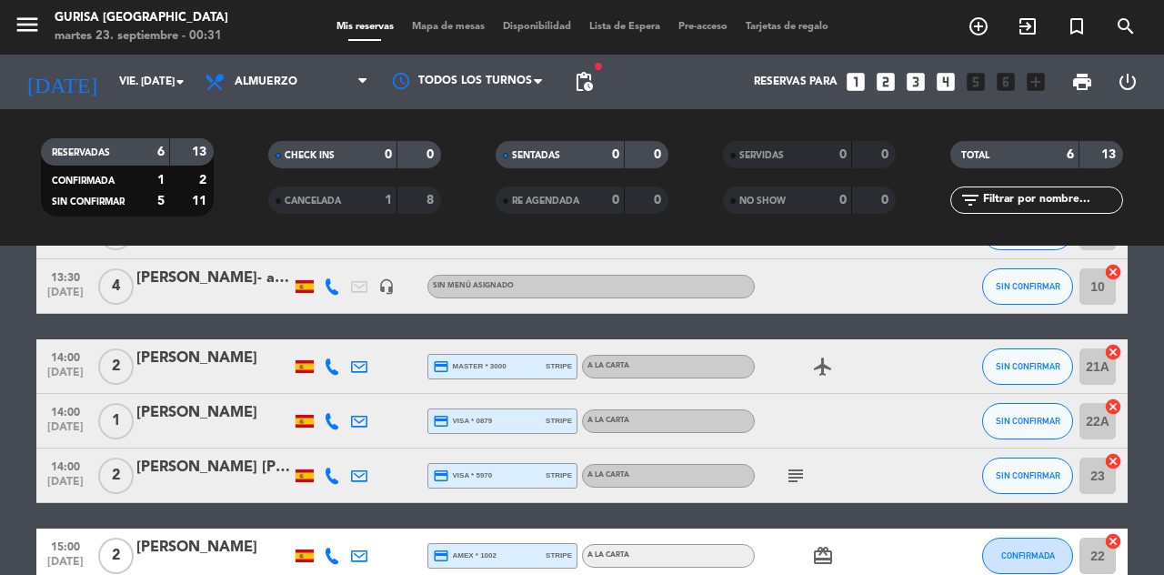
scroll to position [136, 0]
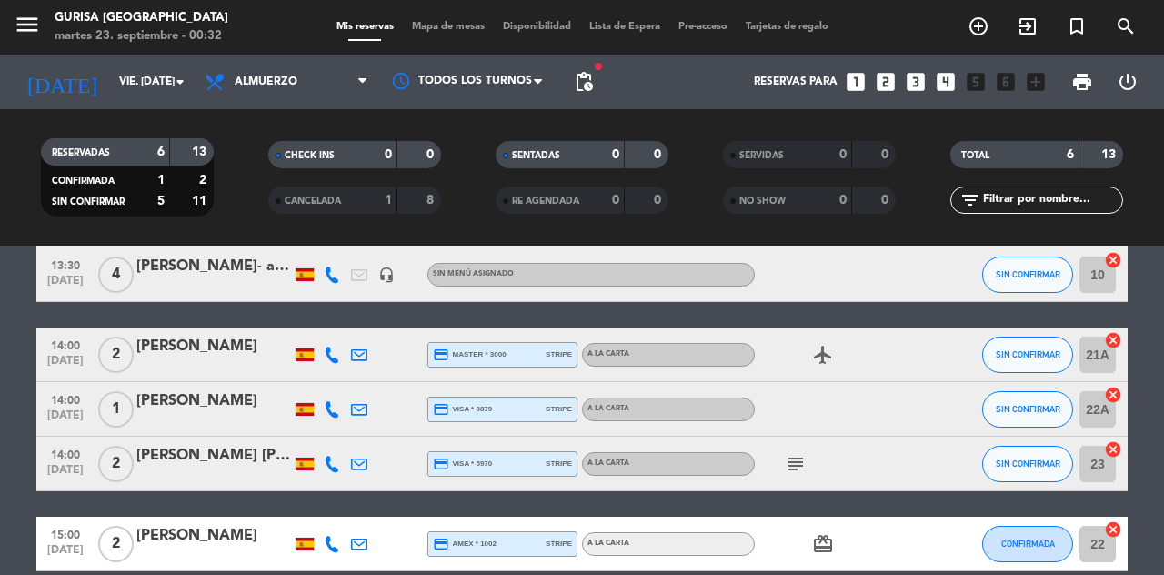
click at [217, 537] on div "[PERSON_NAME]" at bounding box center [213, 536] width 155 height 24
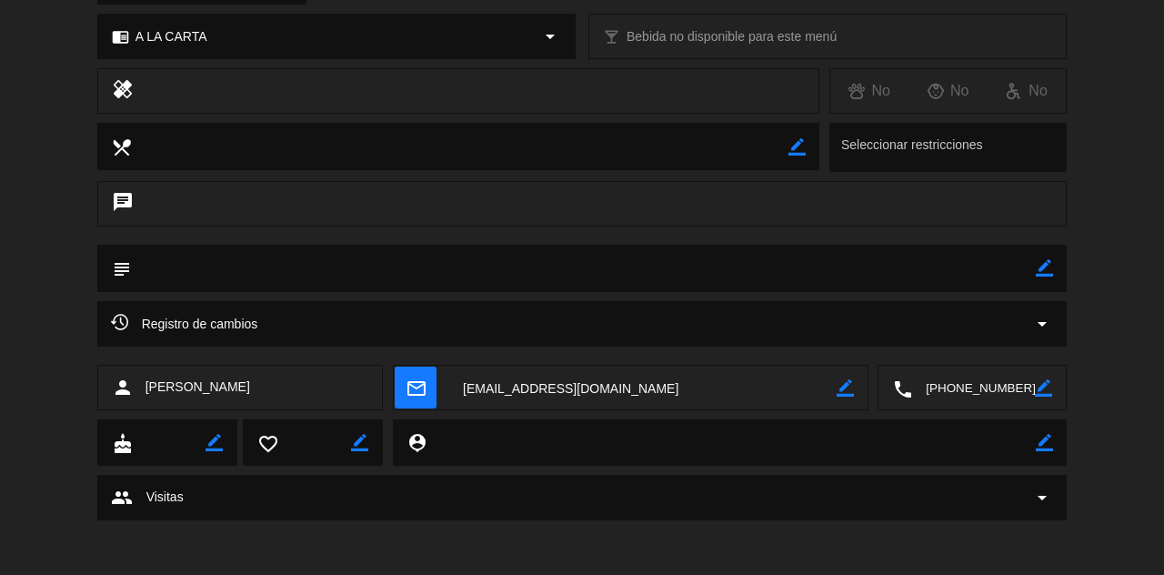
scroll to position [0, 0]
